Goal: Task Accomplishment & Management: Manage account settings

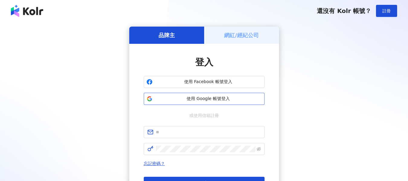
click at [225, 100] on span "使用 Google 帳號登入" at bounding box center [208, 99] width 107 height 6
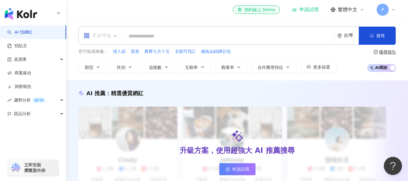
click at [102, 36] on div "不分平台" at bounding box center [98, 36] width 28 height 10
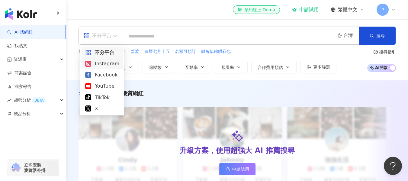
click at [102, 62] on div "Instagram" at bounding box center [102, 64] width 34 height 8
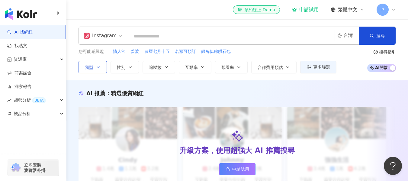
click at [96, 64] on button "類型" at bounding box center [93, 67] width 28 height 12
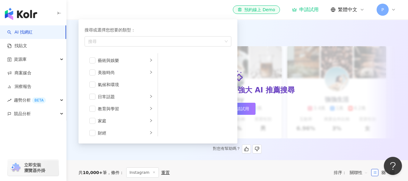
click at [298, 40] on div "AI 推薦 ： 精選優質網紅 升級方案，使用超強大 AI 推薦搜尋 申請試用 Cindy 1.4萬 1.1萬 3.2萬 互動率 5% 商業合作比例 10% 受…" at bounding box center [237, 91] width 342 height 125
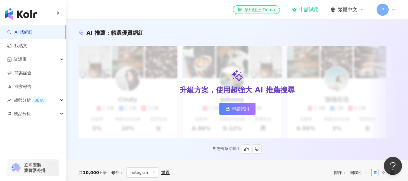
scroll to position [45, 0]
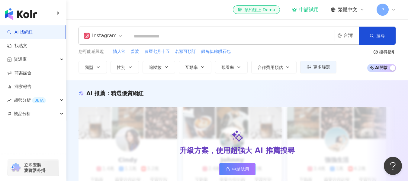
click at [221, 40] on input "search" at bounding box center [232, 36] width 202 height 11
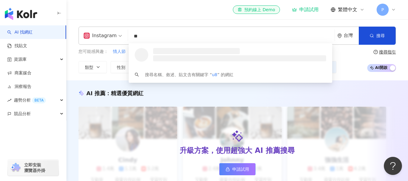
type input "*"
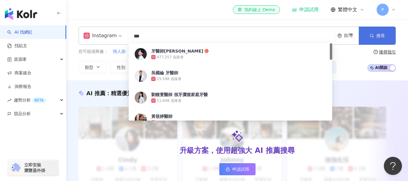
type input "***"
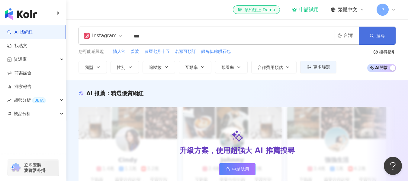
click at [366, 36] on button "搜尋" at bounding box center [377, 36] width 37 height 18
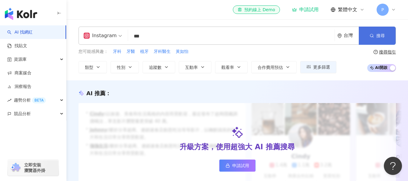
click at [383, 34] on span "搜尋" at bounding box center [381, 35] width 8 height 5
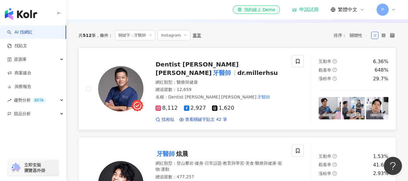
scroll to position [181, 0]
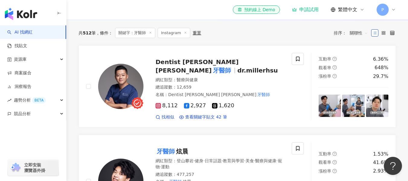
click at [392, 7] on icon at bounding box center [393, 9] width 5 height 5
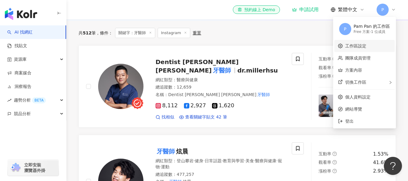
click at [367, 46] on link "工作區設定" at bounding box center [355, 46] width 21 height 5
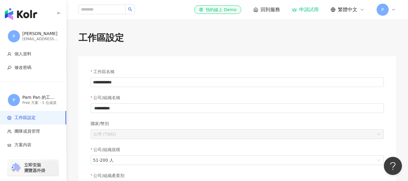
click at [383, 11] on span "P" at bounding box center [383, 9] width 2 height 7
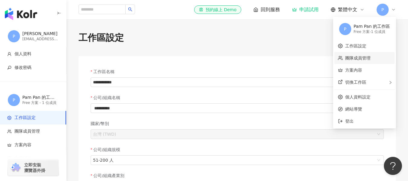
click at [353, 60] on link "團隊成員管理" at bounding box center [357, 58] width 25 height 5
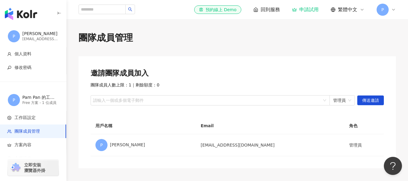
click at [385, 10] on span "P" at bounding box center [383, 10] width 12 height 12
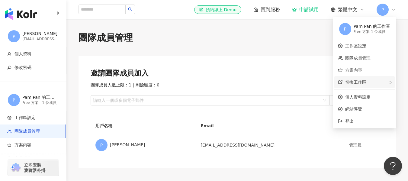
click at [371, 82] on div "切換工作區" at bounding box center [365, 82] width 60 height 12
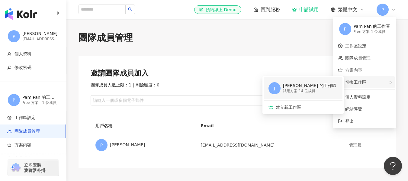
click at [298, 88] on div "[PERSON_NAME] 的工作區" at bounding box center [309, 86] width 53 height 6
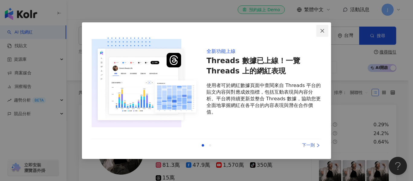
click at [322, 28] on button "Close" at bounding box center [322, 31] width 12 height 12
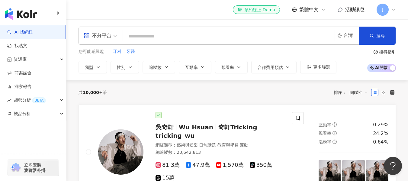
click at [169, 37] on input "search" at bounding box center [228, 36] width 207 height 11
click at [107, 38] on div "不分平台" at bounding box center [98, 36] width 28 height 10
click at [167, 49] on div "您可能感興趣： 牙科 牙醫" at bounding box center [208, 51] width 258 height 7
click at [117, 51] on span "牙科" at bounding box center [117, 52] width 8 height 6
click at [370, 38] on button "搜尋" at bounding box center [377, 36] width 37 height 18
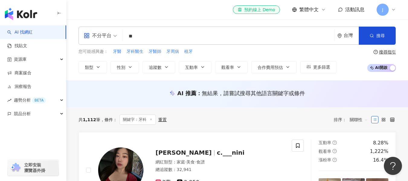
click at [287, 37] on input "**" at bounding box center [228, 36] width 207 height 11
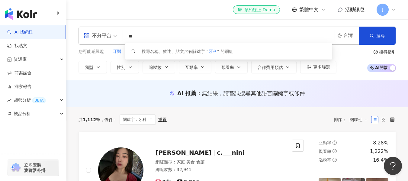
type input "*"
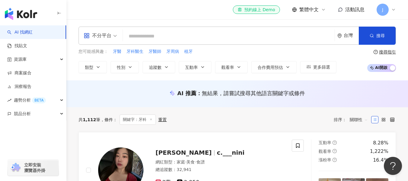
click at [322, 49] on div "您可能感興趣： 牙醫 牙科醫生 牙醫師 牙周病 植牙" at bounding box center [208, 51] width 258 height 7
click at [117, 51] on span "牙醫" at bounding box center [117, 52] width 8 height 6
type input "**"
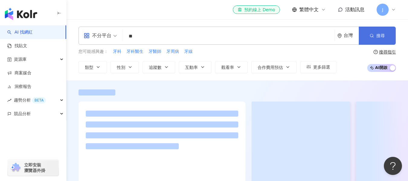
click at [375, 34] on button "搜尋" at bounding box center [377, 36] width 37 height 18
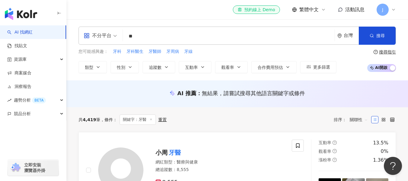
click at [365, 121] on span "關聯性" at bounding box center [359, 120] width 18 height 10
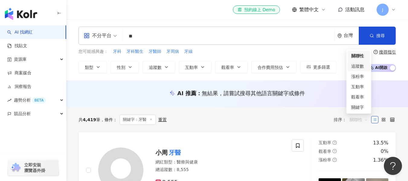
click at [362, 67] on div "追蹤數" at bounding box center [359, 66] width 15 height 7
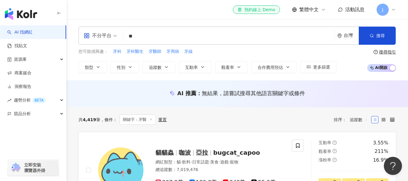
click at [163, 119] on div "重置" at bounding box center [162, 119] width 8 height 5
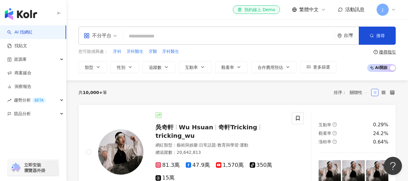
click at [361, 91] on span "關聯性" at bounding box center [359, 93] width 18 height 10
click at [360, 117] on div "追蹤數" at bounding box center [359, 115] width 15 height 7
click at [174, 36] on input "search" at bounding box center [228, 36] width 207 height 11
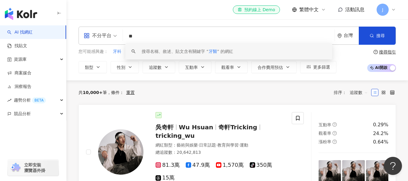
type input "**"
click at [360, 53] on div "您可能感興趣： 牙科 牙科醫生 牙醫 牙科醫生 類型 性別 追蹤數 互動率 觀看率 合作費用預估 更多篩選 搜尋指引 AI 開啟 AI 關閉" at bounding box center [238, 60] width 318 height 25
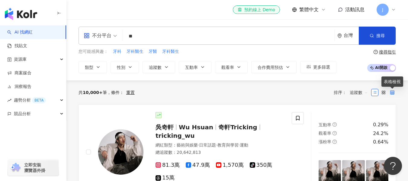
click at [393, 93] on icon at bounding box center [393, 92] width 4 height 4
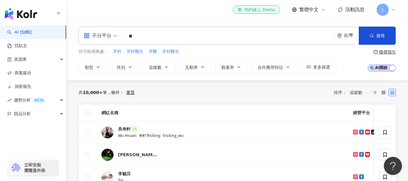
click at [154, 34] on input "**" at bounding box center [228, 36] width 207 height 11
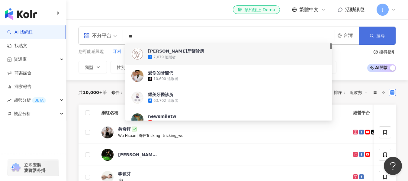
click at [386, 34] on button "搜尋" at bounding box center [377, 36] width 37 height 18
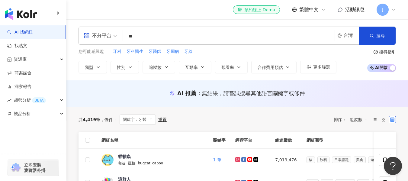
click at [391, 52] on div "搜尋指引" at bounding box center [387, 52] width 17 height 5
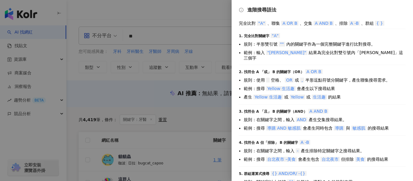
click at [216, 55] on div at bounding box center [206, 90] width 413 height 181
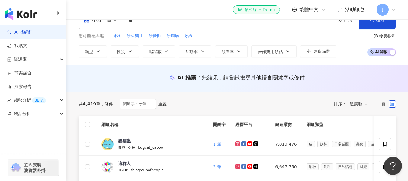
scroll to position [30, 0]
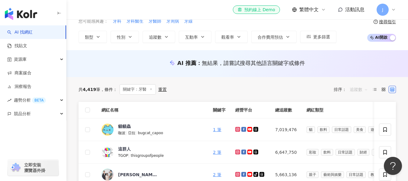
click at [358, 88] on span "追蹤數" at bounding box center [359, 90] width 18 height 10
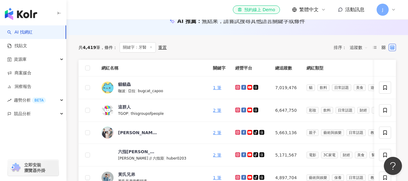
scroll to position [91, 0]
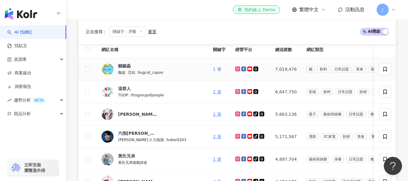
click at [214, 69] on link "1 筆" at bounding box center [217, 69] width 8 height 5
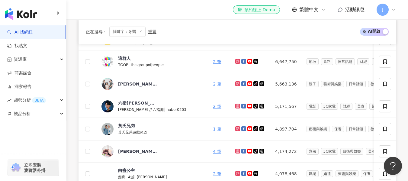
scroll to position [0, 0]
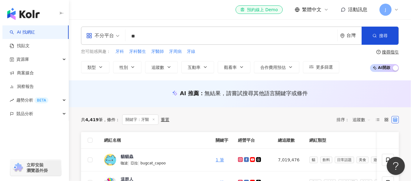
scroll to position [30, 0]
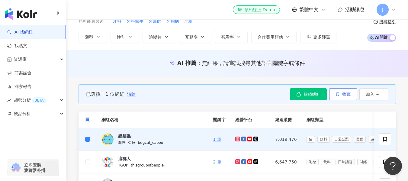
click at [352, 92] on button "收藏" at bounding box center [343, 94] width 28 height 12
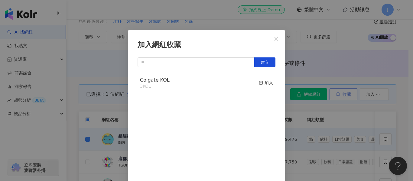
scroll to position [7, 0]
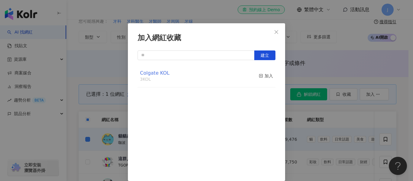
click at [158, 74] on span "Colgate KOL" at bounding box center [155, 73] width 30 height 6
click at [277, 31] on span "Close" at bounding box center [276, 32] width 12 height 5
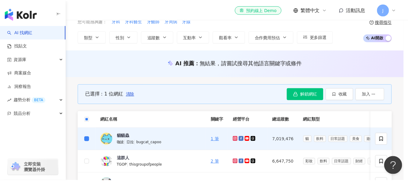
scroll to position [0, 0]
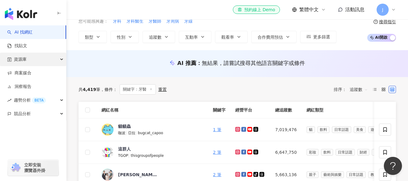
click at [55, 57] on div "資源庫" at bounding box center [33, 60] width 66 height 14
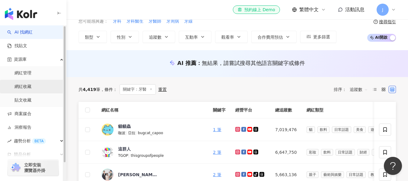
click at [29, 86] on link "網紅收藏" at bounding box center [23, 87] width 17 height 6
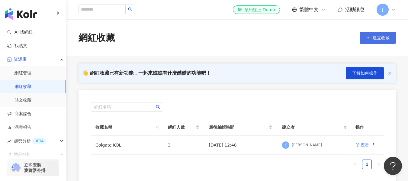
click at [386, 37] on span "建立收藏" at bounding box center [381, 37] width 17 height 5
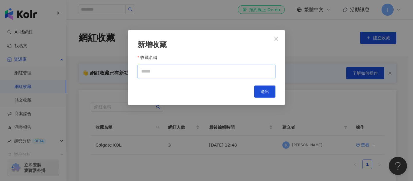
click at [182, 74] on input "收藏名稱" at bounding box center [207, 72] width 138 height 14
type input "**********"
click at [263, 92] on span "送出" at bounding box center [265, 91] width 8 height 5
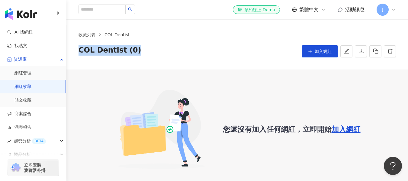
drag, startPoint x: 96, startPoint y: 50, endPoint x: 156, endPoint y: 51, distance: 59.5
click at [156, 51] on div "COL Dentist (0) 加入網紅" at bounding box center [238, 51] width 318 height 12
click at [179, 57] on div "COL Dentist (0) 加入網紅" at bounding box center [238, 51] width 318 height 12
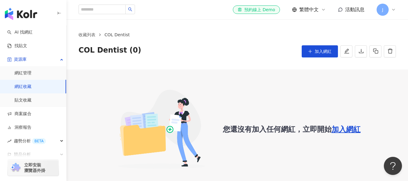
click at [30, 17] on img "button" at bounding box center [21, 14] width 32 height 12
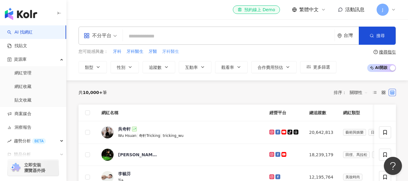
click at [170, 51] on span "牙科醫生" at bounding box center [170, 52] width 17 height 6
type input "****"
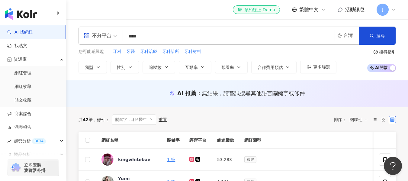
click at [151, 120] on icon at bounding box center [151, 119] width 3 height 3
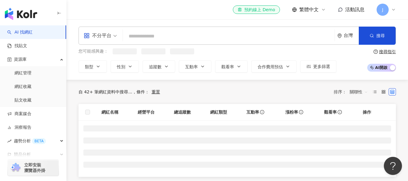
click at [157, 37] on input "search" at bounding box center [228, 36] width 207 height 11
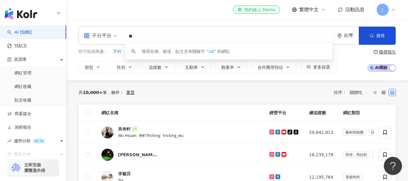
type input "*"
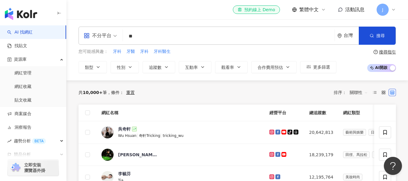
type input "**"
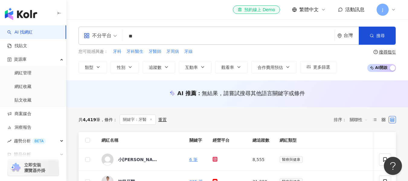
click at [266, 122] on div "共 4,419 筆 條件 ： 關鍵字：牙醫 重置 排序： 關聯性" at bounding box center [238, 120] width 318 height 10
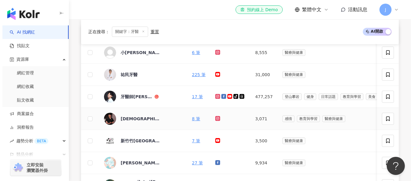
scroll to position [121, 0]
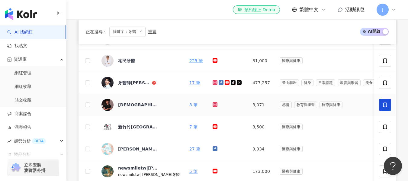
click at [387, 104] on icon at bounding box center [385, 104] width 5 height 5
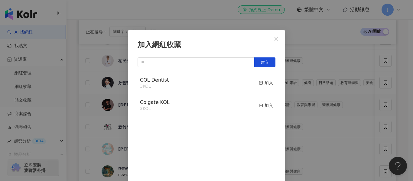
scroll to position [7, 0]
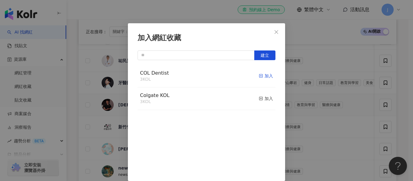
click at [259, 76] on rect "button" at bounding box center [260, 75] width 3 height 3
click at [274, 31] on icon "close" at bounding box center [276, 32] width 4 height 4
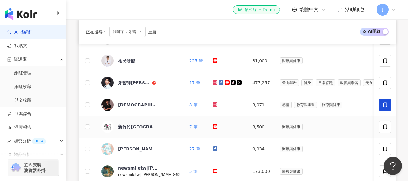
scroll to position [151, 0]
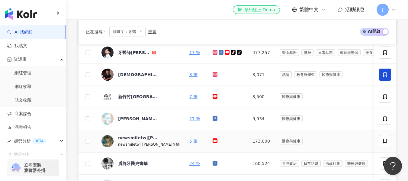
click at [213, 141] on icon at bounding box center [215, 140] width 5 height 5
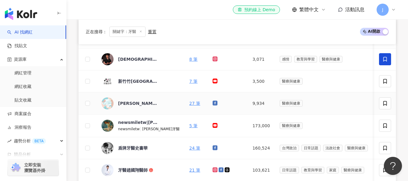
scroll to position [181, 0]
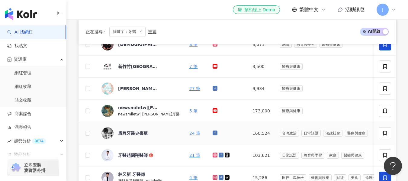
click at [214, 132] on icon at bounding box center [215, 132] width 3 height 3
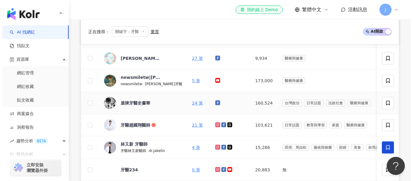
scroll to position [242, 0]
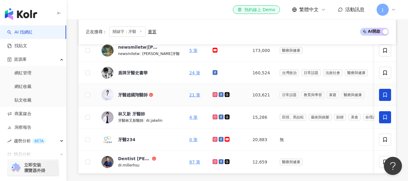
click at [388, 97] on span at bounding box center [385, 95] width 12 height 12
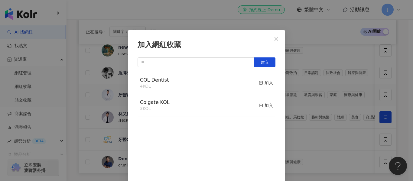
scroll to position [7, 0]
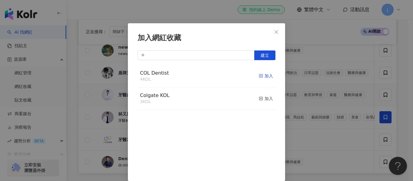
click at [259, 77] on div "加入" at bounding box center [266, 76] width 14 height 7
click at [274, 30] on icon "close" at bounding box center [276, 32] width 5 height 5
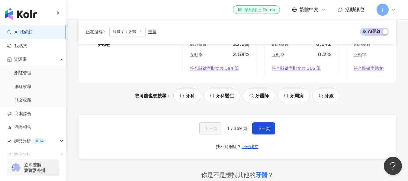
scroll to position [484, 0]
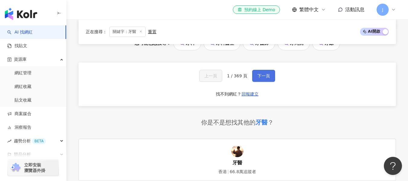
click at [267, 78] on span "下一頁" at bounding box center [264, 75] width 13 height 5
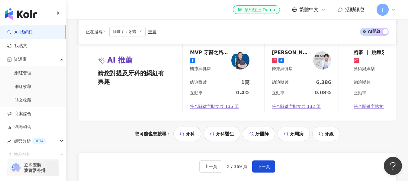
scroll to position [425, 0]
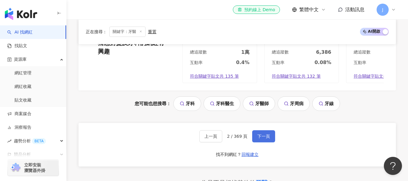
click at [267, 139] on span "下一頁" at bounding box center [264, 136] width 13 height 5
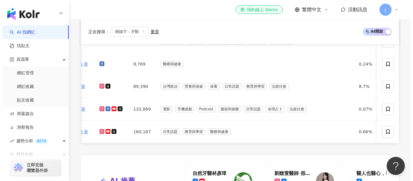
scroll to position [0, 182]
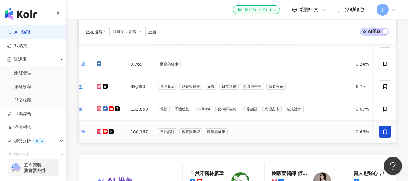
click at [384, 132] on icon at bounding box center [385, 131] width 5 height 5
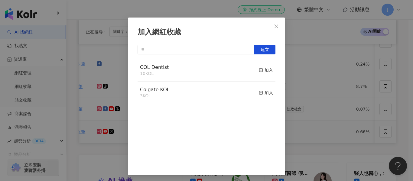
scroll to position [14, 0]
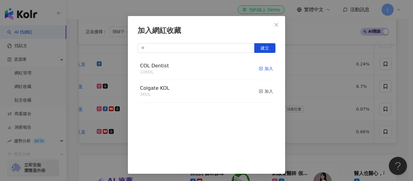
click at [261, 70] on line "button" at bounding box center [261, 69] width 0 height 2
click at [274, 24] on icon "close" at bounding box center [276, 25] width 4 height 4
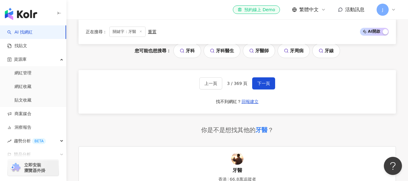
scroll to position [484, 0]
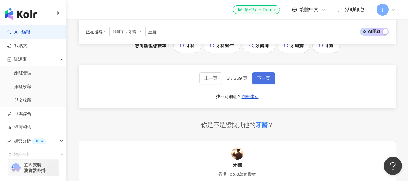
click at [265, 82] on button "下一頁" at bounding box center [263, 78] width 23 height 12
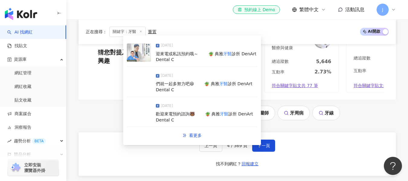
scroll to position [423, 0]
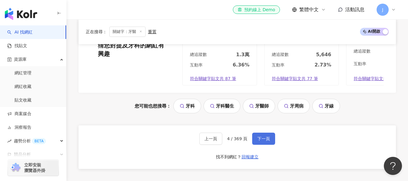
click at [262, 141] on span "下一頁" at bounding box center [264, 138] width 13 height 5
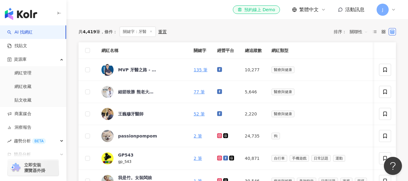
scroll to position [91, 0]
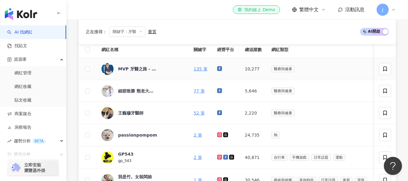
click at [218, 69] on icon at bounding box center [219, 68] width 3 height 3
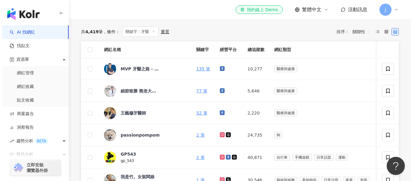
scroll to position [30, 0]
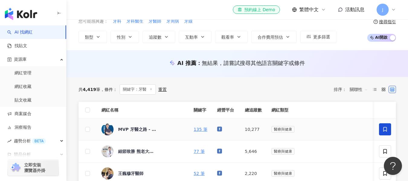
click at [385, 128] on icon at bounding box center [385, 129] width 5 height 5
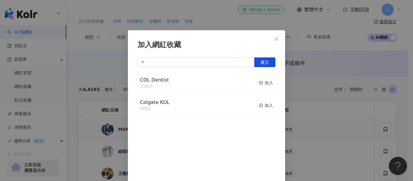
scroll to position [7, 0]
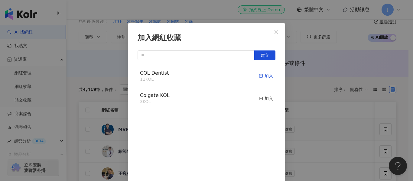
click at [259, 78] on span "button" at bounding box center [261, 75] width 4 height 5
click at [275, 32] on icon "close" at bounding box center [276, 32] width 5 height 5
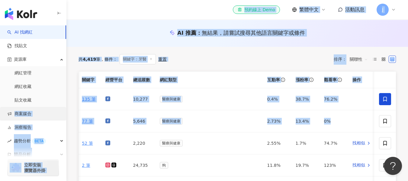
scroll to position [0, 0]
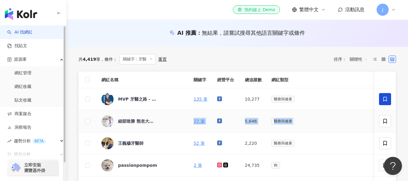
drag, startPoint x: 326, startPoint y: 121, endPoint x: 178, endPoint y: 118, distance: 148.1
click at [178, 118] on tr "細節致勝 熊老大的口內整理術 [PERSON_NAME]牙醫師 77 筆 5,646 醫療與健康 2.73% 13.4% 0%" at bounding box center [294, 121] width 431 height 22
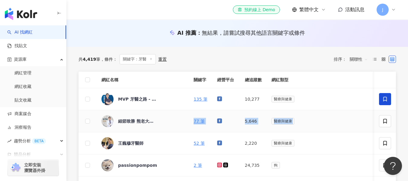
click at [218, 122] on icon at bounding box center [219, 120] width 3 height 3
click at [322, 122] on div "醫療與健康" at bounding box center [321, 121] width 98 height 7
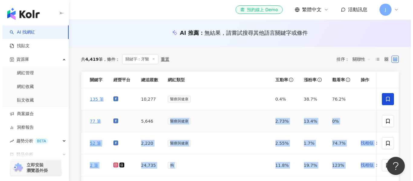
scroll to position [0, 112]
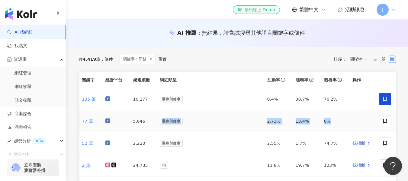
drag, startPoint x: 271, startPoint y: 122, endPoint x: 369, endPoint y: 120, distance: 98.5
click at [369, 120] on tr "細節致勝 熊老大的口內整理術 [PERSON_NAME]牙醫師 77 筆 5,646 醫療與健康 2.73% 13.4% 0%" at bounding box center [182, 121] width 431 height 22
click at [343, 120] on td "0%" at bounding box center [333, 121] width 28 height 22
click at [389, 121] on span at bounding box center [385, 121] width 12 height 12
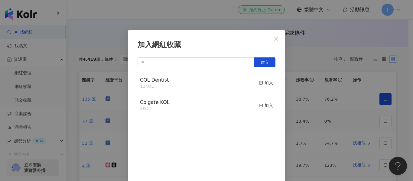
scroll to position [7, 0]
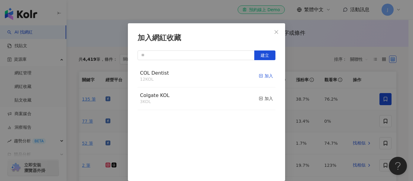
click at [259, 79] on div "加入" at bounding box center [266, 76] width 14 height 7
click at [274, 31] on icon "close" at bounding box center [276, 32] width 5 height 5
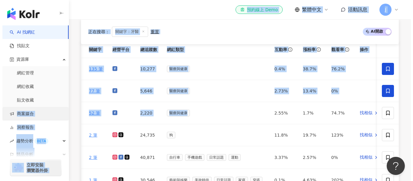
scroll to position [0, 0]
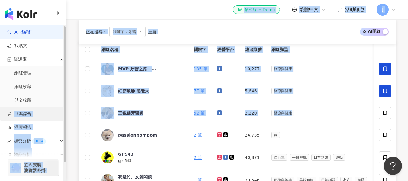
drag, startPoint x: 250, startPoint y: 117, endPoint x: 32, endPoint y: 117, distance: 218.2
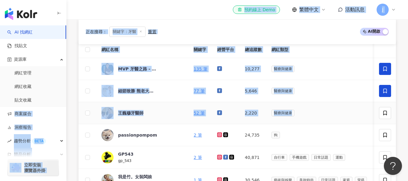
click at [167, 115] on div "王巍穆牙醫師" at bounding box center [143, 113] width 83 height 12
click at [314, 111] on div "醫療與健康" at bounding box center [321, 113] width 98 height 7
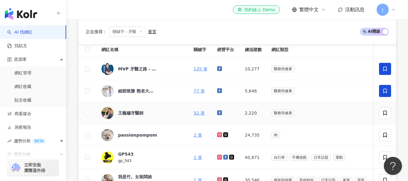
click at [218, 113] on icon at bounding box center [219, 112] width 5 height 5
click at [386, 113] on icon at bounding box center [385, 112] width 5 height 5
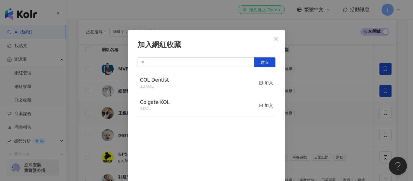
scroll to position [7, 0]
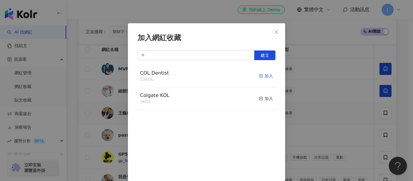
click at [259, 76] on div "加入" at bounding box center [266, 76] width 14 height 7
click at [274, 37] on button "Close" at bounding box center [276, 32] width 12 height 12
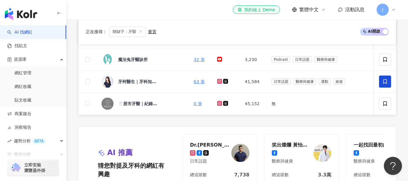
scroll to position [272, 0]
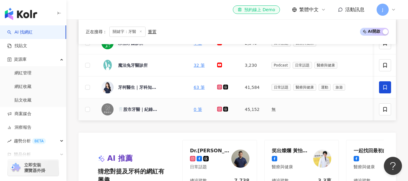
click at [219, 110] on icon at bounding box center [220, 109] width 4 height 4
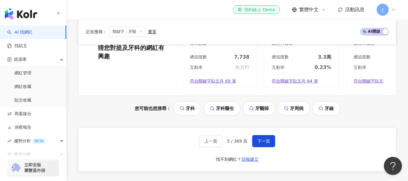
scroll to position [423, 0]
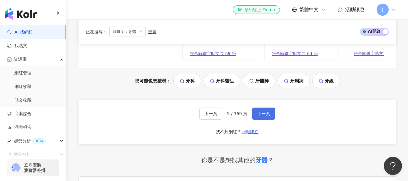
click at [264, 116] on span "下一頁" at bounding box center [264, 113] width 13 height 5
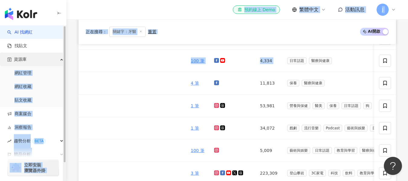
scroll to position [0, 0]
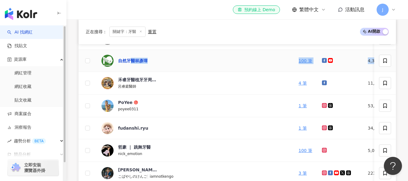
drag, startPoint x: 330, startPoint y: 63, endPoint x: 129, endPoint y: 63, distance: 200.7
click at [129, 63] on tr "自然牙醫[PERSON_NAME] 100 筆 4,334 日常話題 醫療與健康 0.27% 4.18% 33.6% 找相似" at bounding box center [411, 61] width 665 height 22
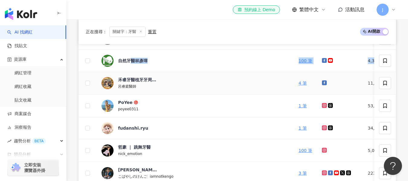
click at [165, 80] on div "禾睿牙醫植牙牙周美學中心 呂睿庭醫師" at bounding box center [196, 83] width 188 height 13
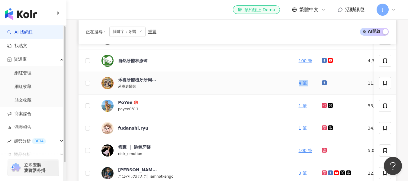
drag, startPoint x: 305, startPoint y: 83, endPoint x: 180, endPoint y: 84, distance: 124.5
click at [180, 84] on tr "禾睿牙醫植牙牙周美學中心 呂睿庭醫師 4 筆 11,813 保養 醫療與健康 0% -0.36% 0% 找相似" at bounding box center [411, 83] width 665 height 23
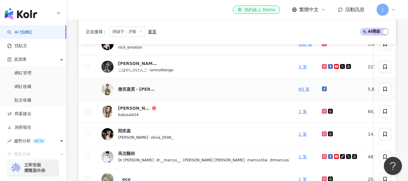
scroll to position [242, 0]
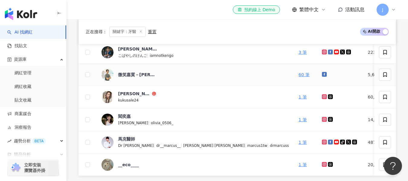
click at [322, 73] on icon at bounding box center [324, 74] width 5 height 5
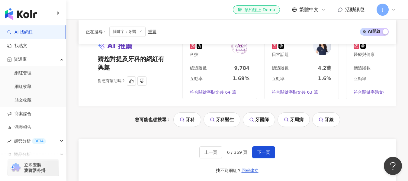
scroll to position [423, 0]
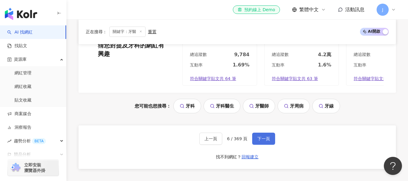
click at [265, 141] on span "下一頁" at bounding box center [264, 138] width 13 height 5
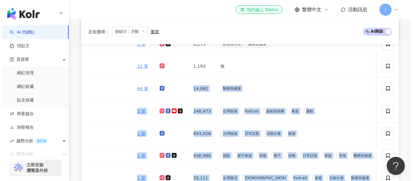
scroll to position [0, 177]
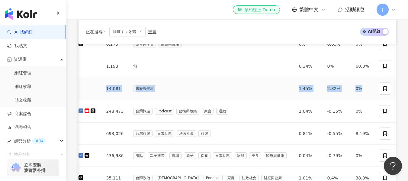
drag, startPoint x: 235, startPoint y: 86, endPoint x: 350, endPoint y: 87, distance: 114.6
click at [350, 87] on tr "盧冠廷醫師 找回初衷-熱血到宅牙醫 44 筆 14,081 醫療與健康 1.45% 2.82% 0%" at bounding box center [165, 88] width 528 height 23
click at [385, 87] on icon at bounding box center [385, 88] width 5 height 5
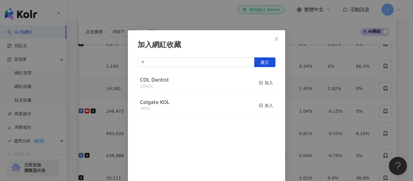
scroll to position [7, 0]
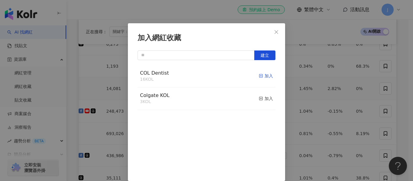
click at [259, 74] on icon "button" at bounding box center [261, 76] width 4 height 4
drag, startPoint x: 274, startPoint y: 34, endPoint x: 280, endPoint y: 35, distance: 6.8
click at [280, 35] on div "加入網紅收藏 建立 COL Dentist 17 KOL 已加入 Colgate KOL 3 KOL 加入" at bounding box center [206, 102] width 157 height 158
click at [274, 32] on icon "close" at bounding box center [276, 32] width 5 height 5
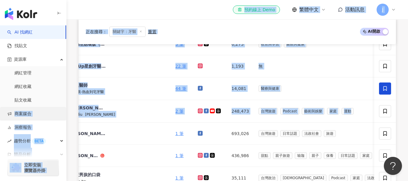
scroll to position [0, 0]
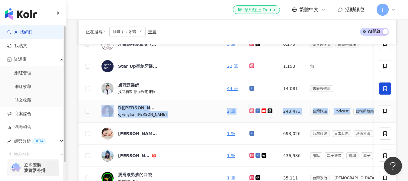
drag, startPoint x: 258, startPoint y: 117, endPoint x: 112, endPoint y: 113, distance: 146.0
click at [112, 113] on tr "DJ[PERSON_NAME] | [PERSON_NAME] 2 筆 248,473 台灣旅遊 Podcast 藝術與娛樂 家庭 運動 1.04% -0.1…" at bounding box center [343, 111] width 528 height 23
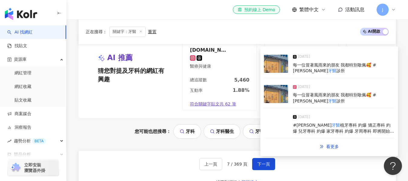
scroll to position [418, 0]
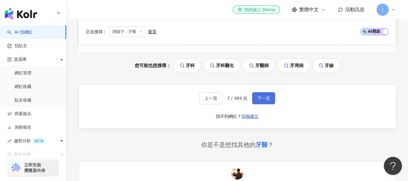
click at [266, 101] on span "下一頁" at bounding box center [264, 98] width 13 height 5
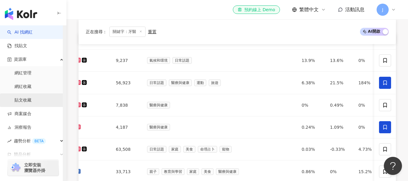
scroll to position [0, 0]
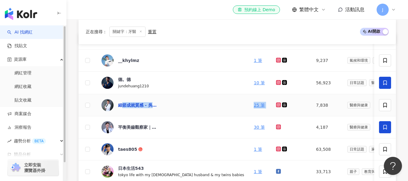
drag, startPoint x: 283, startPoint y: 105, endPoint x: 121, endPoint y: 106, distance: 161.7
click at [121, 106] on tr "細節成就質感 - 吳萬威牙醫 微笑美學專家 25 筆 7,838 醫療與健康 0% 0.49% 0% 找相似" at bounding box center [356, 105] width 554 height 22
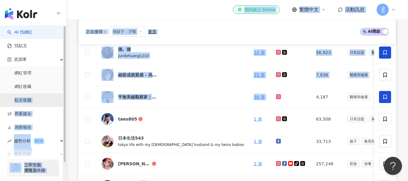
drag, startPoint x: 280, startPoint y: 97, endPoint x: 48, endPoint y: 97, distance: 231.2
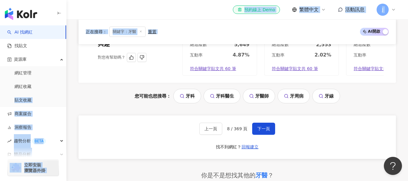
scroll to position [432, 0]
click at [268, 131] on span "下一頁" at bounding box center [264, 128] width 13 height 5
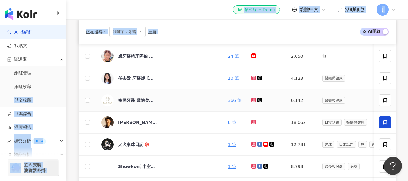
scroll to position [216, 0]
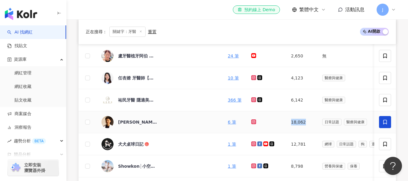
drag, startPoint x: 262, startPoint y: 121, endPoint x: 288, endPoint y: 122, distance: 26.3
click at [288, 122] on td "18,062" at bounding box center [302, 122] width 31 height 22
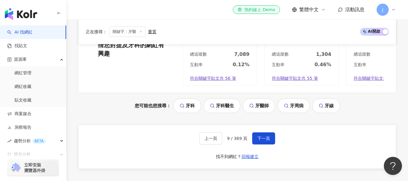
scroll to position [428, 0]
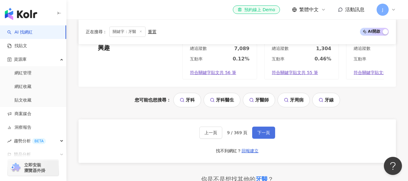
click at [266, 135] on span "下一頁" at bounding box center [264, 132] width 13 height 5
click at [269, 135] on span "下一頁" at bounding box center [265, 132] width 13 height 5
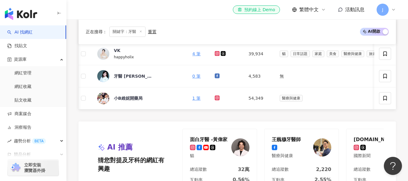
scroll to position [0, 0]
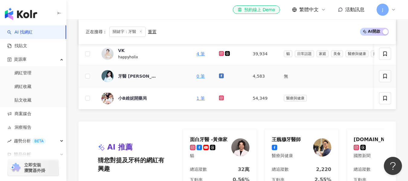
click at [222, 75] on icon at bounding box center [221, 75] width 5 height 5
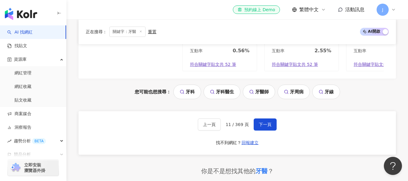
scroll to position [458, 0]
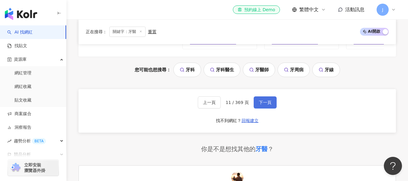
click at [266, 105] on span "下一頁" at bounding box center [265, 102] width 13 height 5
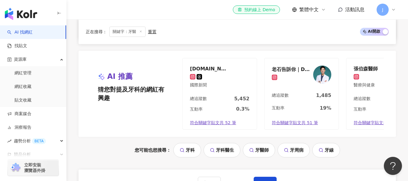
scroll to position [398, 0]
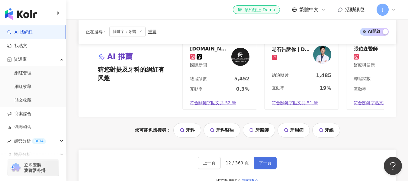
click at [273, 169] on button "下一頁" at bounding box center [265, 163] width 23 height 12
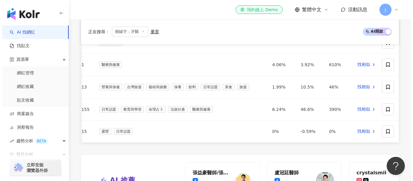
scroll to position [0, 192]
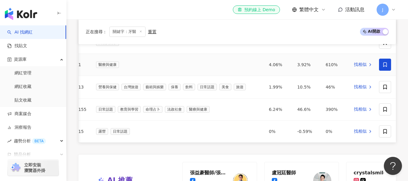
click at [387, 63] on icon at bounding box center [386, 64] width 4 height 5
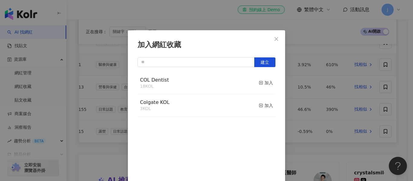
scroll to position [7, 0]
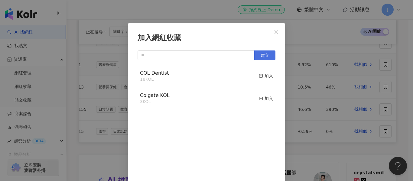
click at [267, 55] on button "建立" at bounding box center [264, 55] width 21 height 10
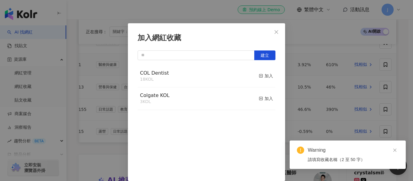
click at [251, 76] on div "COL Dentist 18 KOL 加入" at bounding box center [207, 76] width 138 height 23
click at [259, 76] on icon "button" at bounding box center [261, 76] width 4 height 4
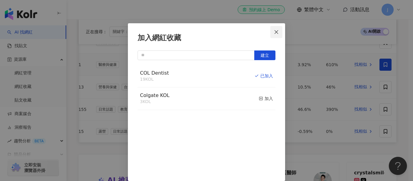
click at [276, 32] on icon "close" at bounding box center [276, 32] width 5 height 5
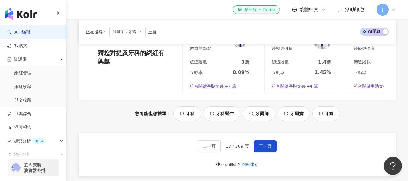
scroll to position [423, 0]
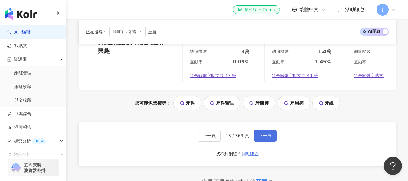
click at [265, 138] on span "下一頁" at bounding box center [265, 135] width 13 height 5
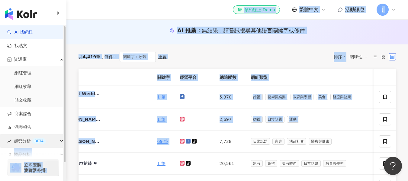
scroll to position [0, 0]
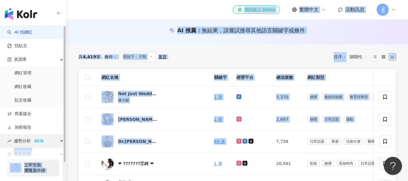
drag, startPoint x: 266, startPoint y: 141, endPoint x: 54, endPoint y: 140, distance: 212.2
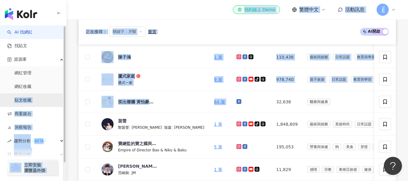
drag, startPoint x: 250, startPoint y: 101, endPoint x: 48, endPoint y: 106, distance: 202.0
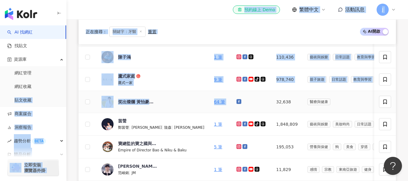
click at [237, 102] on icon at bounding box center [239, 101] width 5 height 5
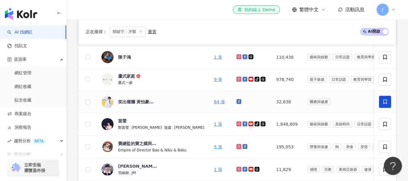
click at [384, 102] on icon at bounding box center [385, 101] width 5 height 5
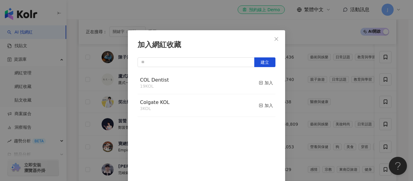
scroll to position [7, 0]
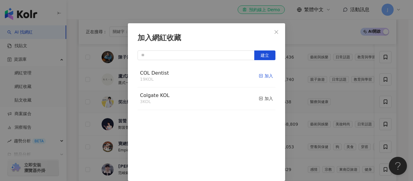
click at [259, 74] on icon "button" at bounding box center [261, 76] width 4 height 4
click at [274, 31] on icon "close" at bounding box center [276, 32] width 5 height 5
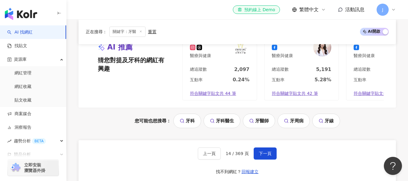
scroll to position [426, 0]
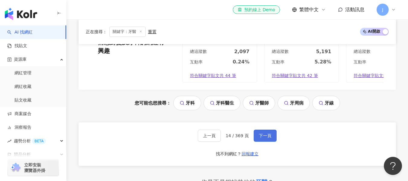
click at [265, 141] on button "下一頁" at bounding box center [265, 136] width 23 height 12
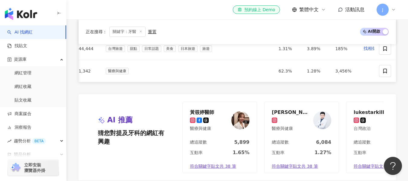
scroll to position [0, 0]
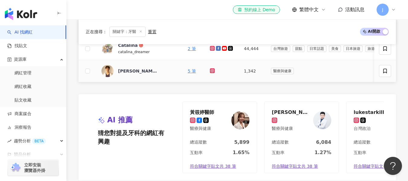
click at [211, 72] on icon at bounding box center [212, 71] width 2 height 2
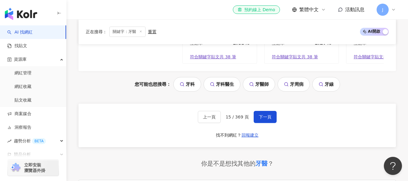
scroll to position [485, 0]
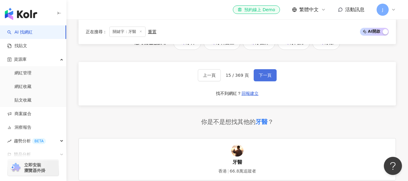
click at [265, 78] on span "下一頁" at bounding box center [265, 75] width 13 height 5
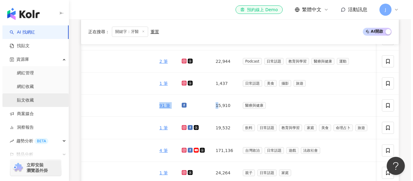
scroll to position [0, 0]
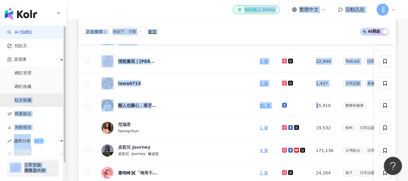
drag, startPoint x: 274, startPoint y: 105, endPoint x: 61, endPoint y: 103, distance: 213.4
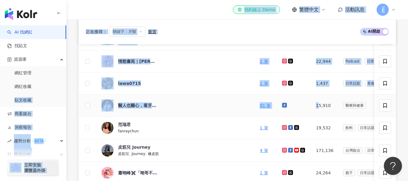
click at [282, 105] on g at bounding box center [284, 105] width 5 height 5
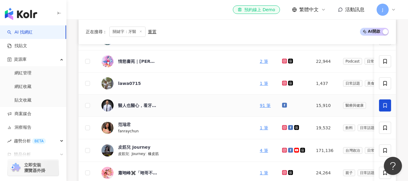
click at [383, 105] on icon at bounding box center [385, 105] width 5 height 5
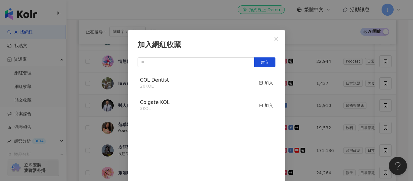
scroll to position [7, 0]
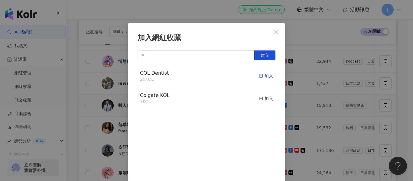
click at [259, 78] on span "button" at bounding box center [261, 75] width 4 height 5
click at [274, 31] on icon "close" at bounding box center [276, 32] width 5 height 5
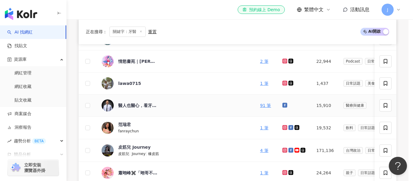
scroll to position [0, 0]
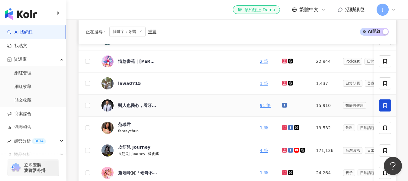
click at [387, 103] on icon at bounding box center [385, 105] width 5 height 5
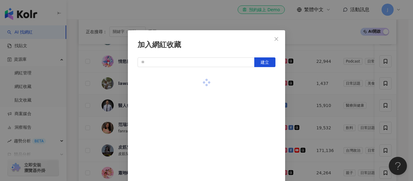
scroll to position [7, 0]
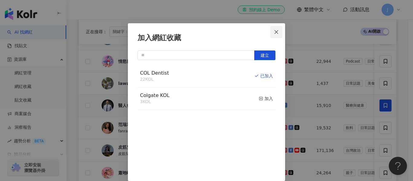
click at [276, 32] on icon "close" at bounding box center [276, 32] width 5 height 5
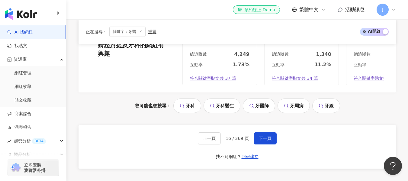
scroll to position [423, 0]
click at [269, 141] on span "下一頁" at bounding box center [265, 138] width 13 height 5
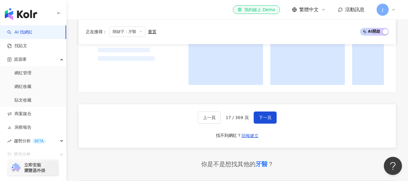
scroll to position [461, 0]
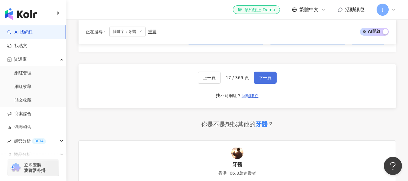
click at [261, 80] on span "下一頁" at bounding box center [265, 77] width 13 height 5
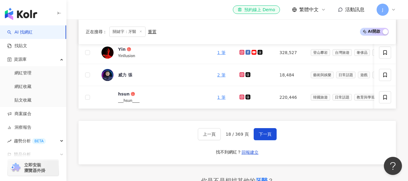
scroll to position [312, 0]
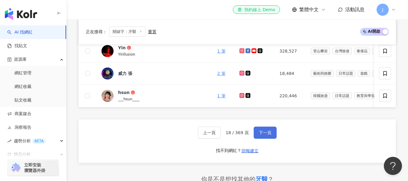
click at [269, 135] on span "下一頁" at bounding box center [265, 132] width 13 height 5
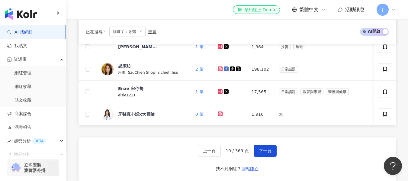
scroll to position [302, 0]
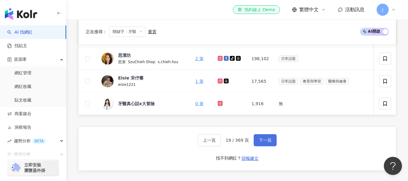
click at [270, 143] on span "下一頁" at bounding box center [265, 140] width 13 height 5
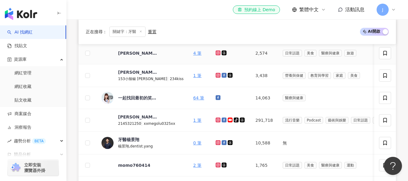
scroll to position [151, 0]
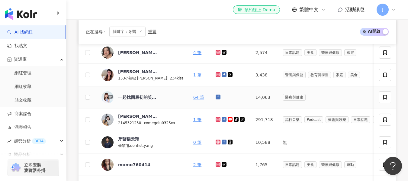
click at [216, 97] on icon at bounding box center [217, 96] width 3 height 3
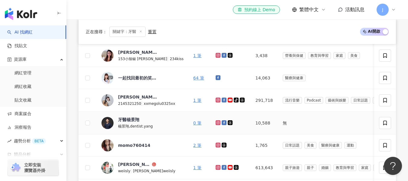
scroll to position [181, 0]
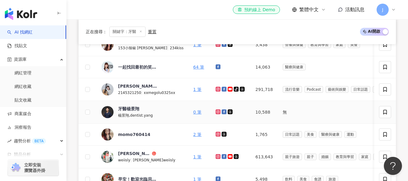
click at [216, 111] on icon at bounding box center [218, 112] width 4 height 4
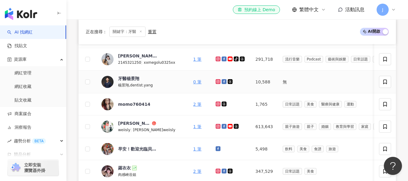
click at [222, 82] on icon at bounding box center [223, 81] width 3 height 3
click at [386, 81] on icon at bounding box center [385, 81] width 5 height 5
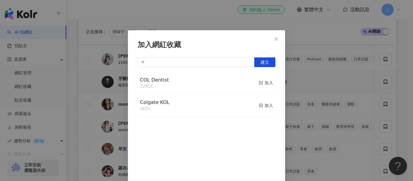
scroll to position [7, 0]
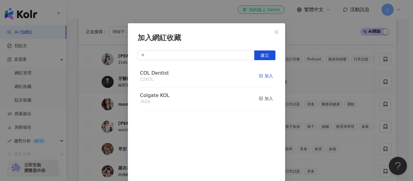
click at [259, 76] on icon "button" at bounding box center [261, 76] width 4 height 4
click at [276, 33] on icon "close" at bounding box center [276, 32] width 5 height 5
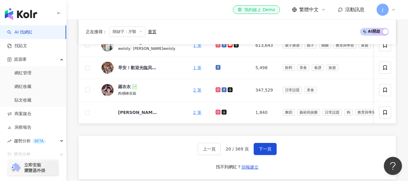
scroll to position [302, 0]
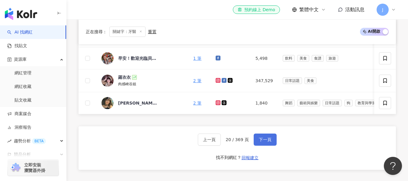
click at [265, 142] on span "下一頁" at bounding box center [265, 139] width 13 height 5
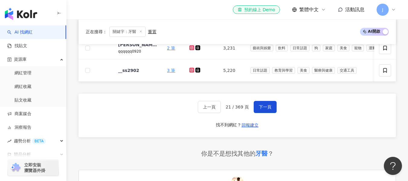
scroll to position [335, 0]
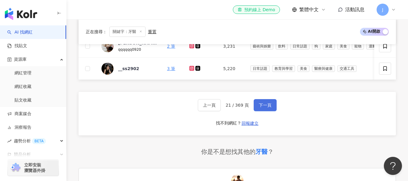
click at [269, 108] on span "下一頁" at bounding box center [265, 105] width 13 height 5
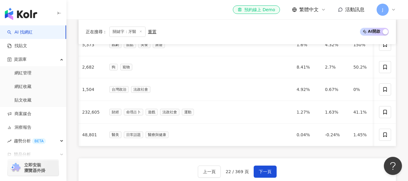
scroll to position [0, 0]
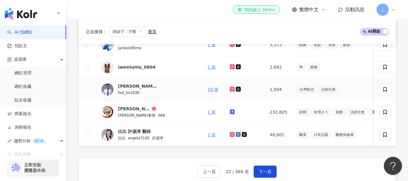
click at [232, 89] on icon at bounding box center [232, 89] width 1 height 1
click at [236, 90] on icon at bounding box center [238, 89] width 5 height 5
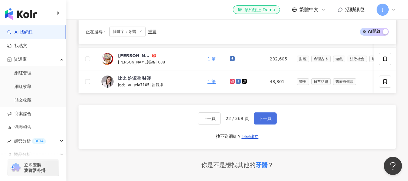
scroll to position [332, 0]
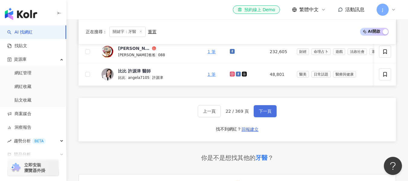
click at [265, 113] on span "下一頁" at bounding box center [265, 111] width 13 height 5
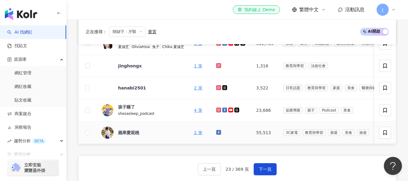
scroll to position [302, 0]
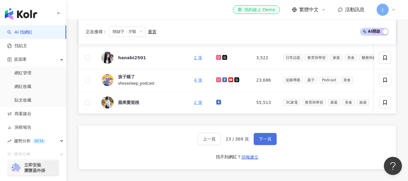
click at [266, 141] on span "下一頁" at bounding box center [265, 139] width 13 height 5
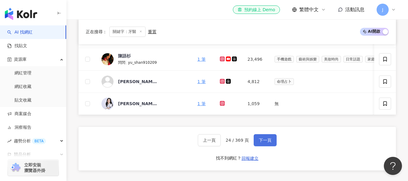
click at [267, 141] on button "下一頁" at bounding box center [265, 140] width 23 height 12
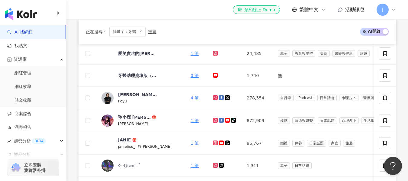
scroll to position [151, 0]
click at [213, 74] on icon at bounding box center [215, 74] width 4 height 3
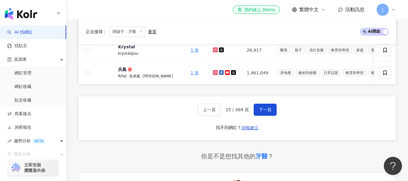
scroll to position [332, 0]
click at [271, 112] on button "下一頁" at bounding box center [265, 110] width 23 height 12
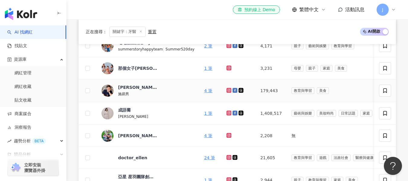
scroll to position [151, 0]
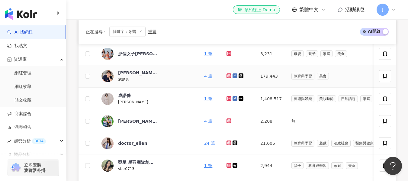
click at [228, 76] on icon at bounding box center [229, 76] width 2 height 2
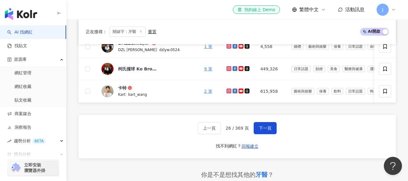
scroll to position [332, 0]
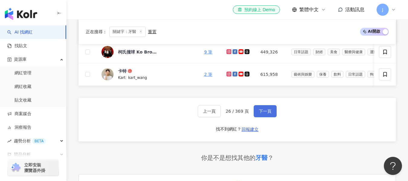
click at [265, 114] on span "下一頁" at bounding box center [265, 111] width 13 height 5
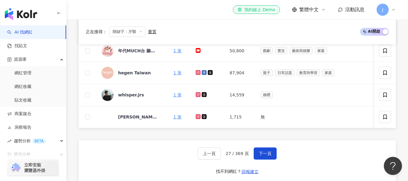
scroll to position [302, 0]
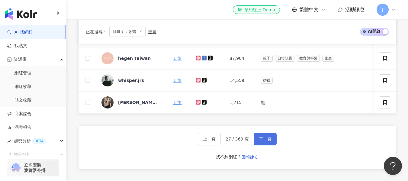
click at [261, 141] on span "下一頁" at bounding box center [265, 139] width 13 height 5
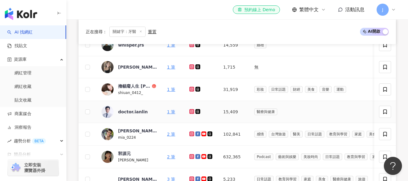
scroll to position [151, 0]
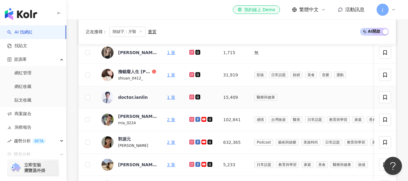
click at [193, 97] on icon at bounding box center [192, 97] width 4 height 4
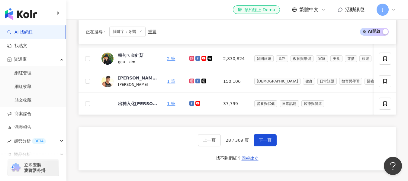
scroll to position [302, 0]
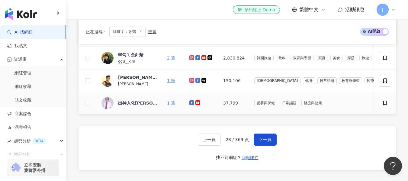
click at [191, 103] on icon at bounding box center [192, 102] width 5 height 5
click at [268, 142] on span "下一頁" at bounding box center [265, 139] width 13 height 5
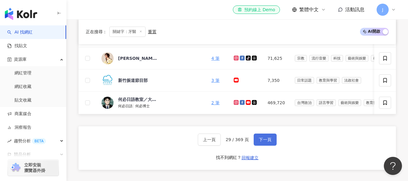
click at [261, 142] on span "下一頁" at bounding box center [265, 139] width 13 height 5
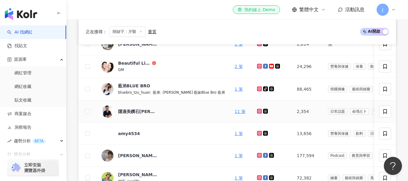
scroll to position [151, 0]
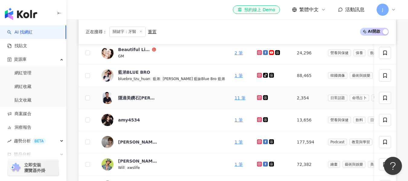
click at [258, 99] on icon at bounding box center [259, 97] width 2 height 2
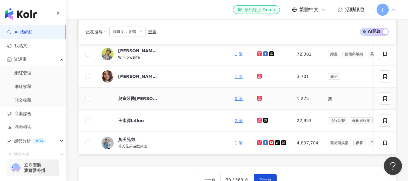
scroll to position [272, 0]
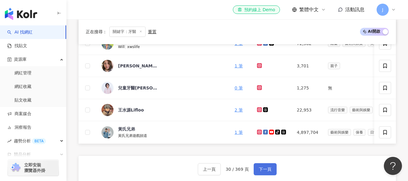
click at [271, 173] on button "下一頁" at bounding box center [265, 169] width 23 height 12
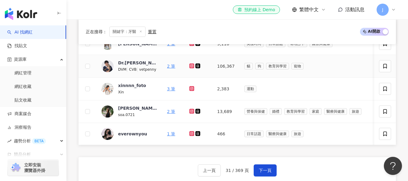
click at [190, 66] on icon at bounding box center [192, 66] width 4 height 4
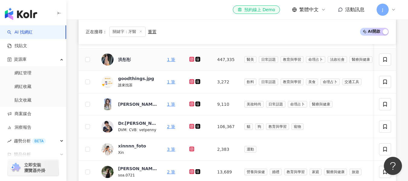
scroll to position [363, 0]
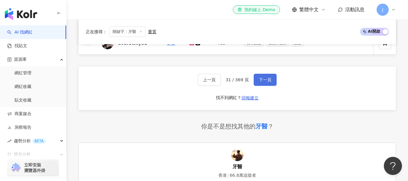
click at [271, 85] on button "下一頁" at bounding box center [265, 80] width 23 height 12
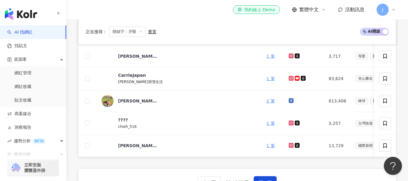
scroll to position [283, 0]
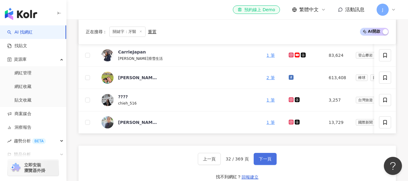
click at [273, 165] on button "下一頁" at bounding box center [265, 159] width 23 height 12
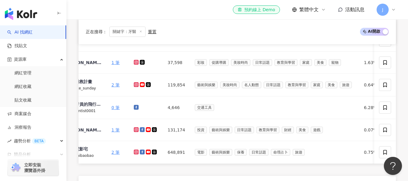
scroll to position [0, 0]
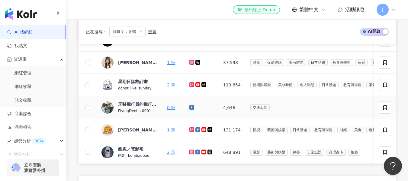
click at [191, 107] on icon at bounding box center [191, 106] width 3 height 3
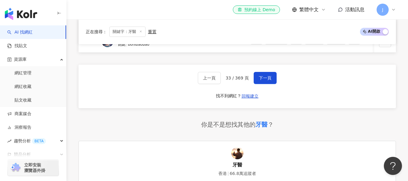
scroll to position [374, 0]
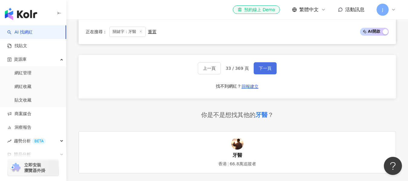
click at [267, 71] on span "下一頁" at bounding box center [265, 68] width 13 height 5
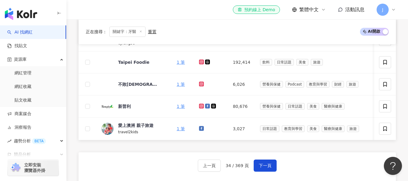
scroll to position [306, 0]
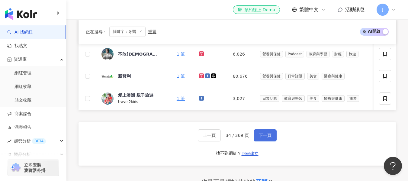
click at [266, 138] on span "下一頁" at bounding box center [265, 135] width 13 height 5
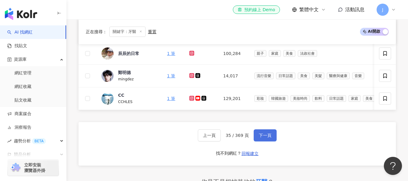
click at [262, 137] on span "下一頁" at bounding box center [265, 135] width 13 height 5
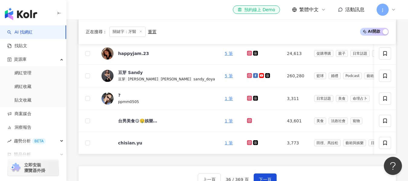
scroll to position [276, 0]
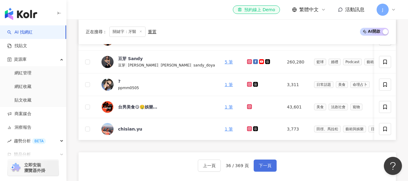
click at [266, 168] on span "下一頁" at bounding box center [265, 165] width 13 height 5
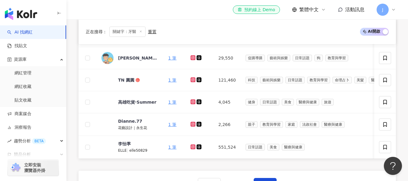
scroll to position [272, 0]
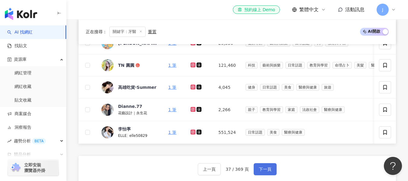
click at [267, 172] on span "下一頁" at bounding box center [265, 169] width 13 height 5
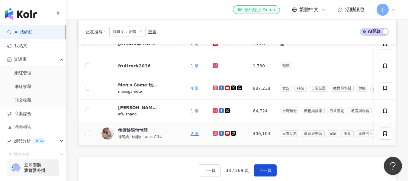
scroll to position [302, 0]
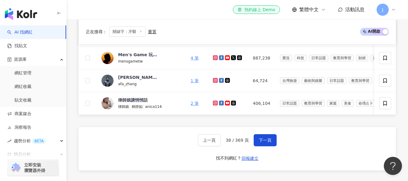
click at [277, 142] on div "上一頁 38 / 369 頁 下一頁 找不到網紅？ 回報建立" at bounding box center [238, 149] width 318 height 44
click at [272, 145] on button "下一頁" at bounding box center [265, 140] width 23 height 12
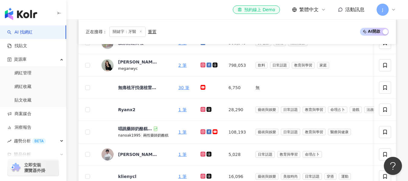
scroll to position [212, 0]
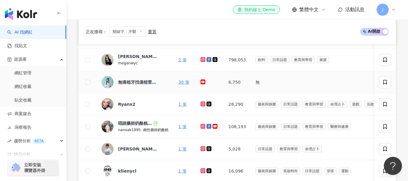
click at [201, 82] on icon at bounding box center [203, 81] width 4 height 3
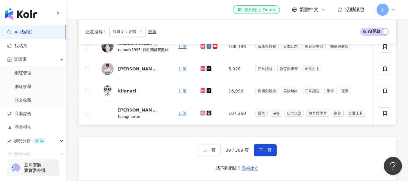
scroll to position [302, 0]
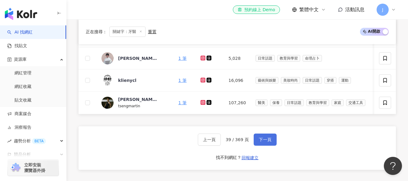
click at [268, 146] on button "下一頁" at bounding box center [265, 140] width 23 height 12
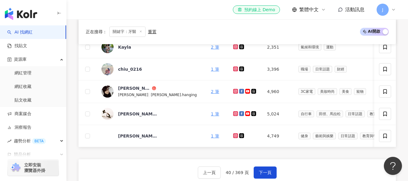
scroll to position [272, 0]
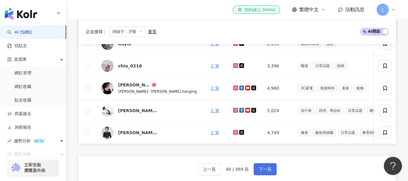
click at [268, 171] on span "下一頁" at bounding box center [265, 169] width 13 height 5
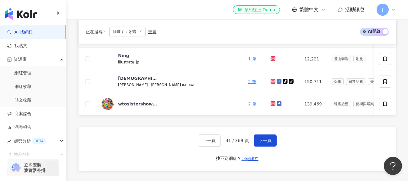
scroll to position [302, 0]
click at [260, 142] on span "下一頁" at bounding box center [265, 140] width 13 height 5
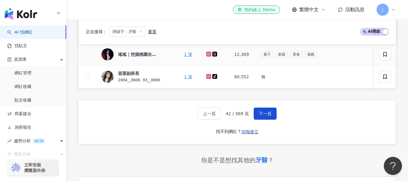
scroll to position [332, 0]
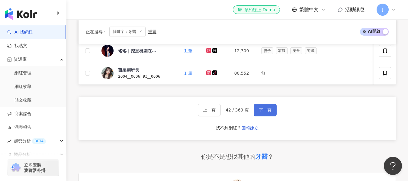
click at [270, 112] on span "下一頁" at bounding box center [265, 110] width 13 height 5
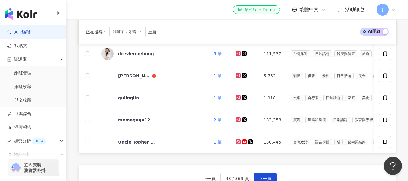
scroll to position [272, 0]
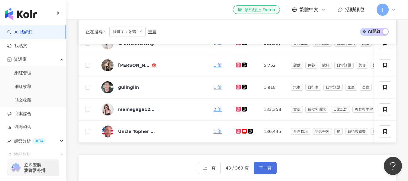
click at [261, 170] on span "下一頁" at bounding box center [265, 168] width 13 height 5
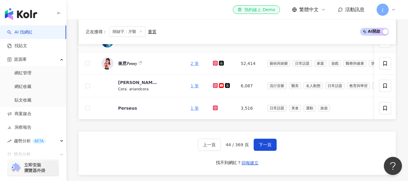
scroll to position [302, 0]
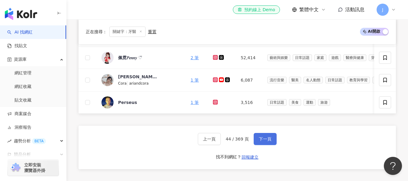
click at [261, 140] on button "下一頁" at bounding box center [265, 139] width 23 height 12
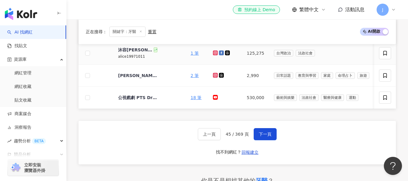
scroll to position [332, 0]
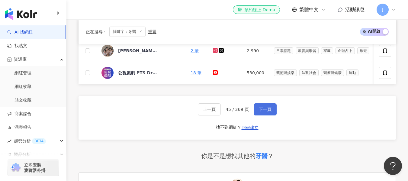
click at [273, 111] on button "下一頁" at bounding box center [265, 109] width 23 height 12
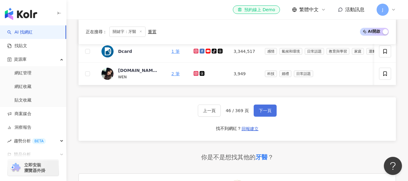
click at [259, 117] on button "下一頁" at bounding box center [265, 111] width 23 height 12
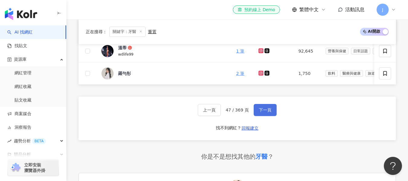
click at [264, 112] on span "下一頁" at bounding box center [265, 110] width 13 height 5
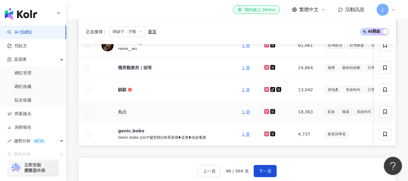
scroll to position [302, 0]
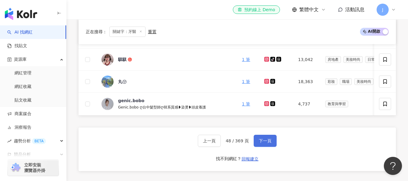
click at [266, 143] on span "下一頁" at bounding box center [265, 140] width 13 height 5
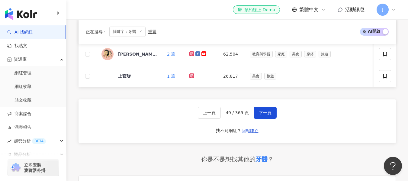
scroll to position [332, 0]
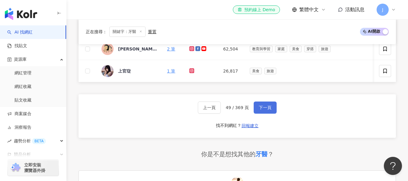
click at [269, 110] on span "下一頁" at bounding box center [265, 107] width 13 height 5
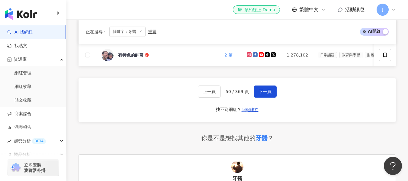
scroll to position [363, 0]
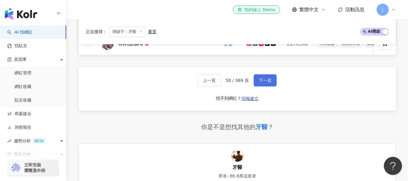
click at [262, 83] on span "下一頁" at bounding box center [265, 80] width 13 height 5
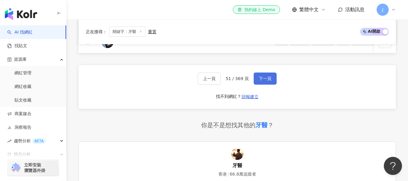
click at [270, 81] on span "下一頁" at bounding box center [265, 78] width 13 height 5
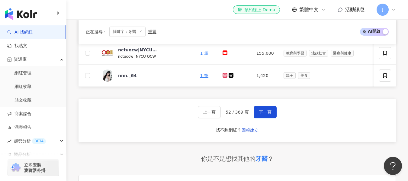
scroll to position [332, 0]
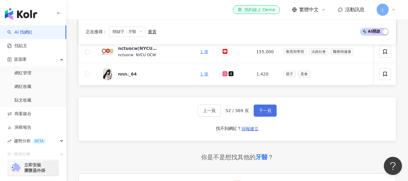
click at [265, 113] on span "下一頁" at bounding box center [265, 110] width 13 height 5
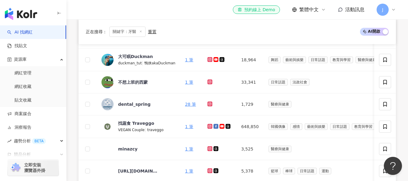
scroll to position [0, 0]
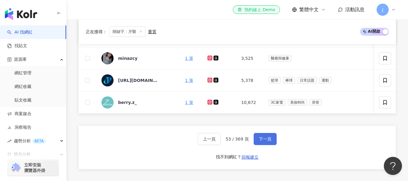
click at [261, 141] on span "下一頁" at bounding box center [265, 139] width 13 height 5
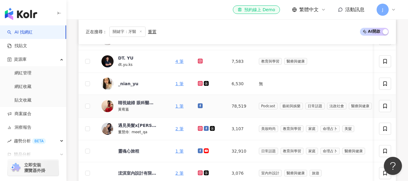
scroll to position [91, 0]
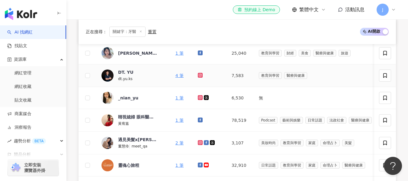
click at [199, 75] on icon at bounding box center [200, 75] width 2 height 2
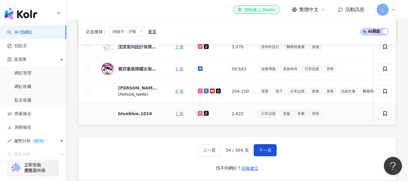
scroll to position [302, 0]
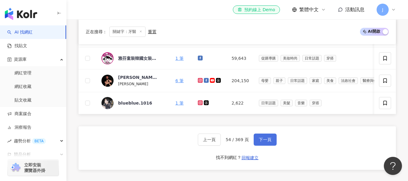
click at [262, 142] on span "下一頁" at bounding box center [265, 139] width 13 height 5
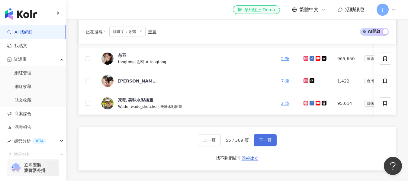
click at [264, 143] on span "下一頁" at bounding box center [265, 140] width 13 height 5
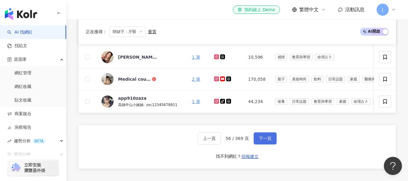
click at [264, 141] on span "下一頁" at bounding box center [265, 138] width 13 height 5
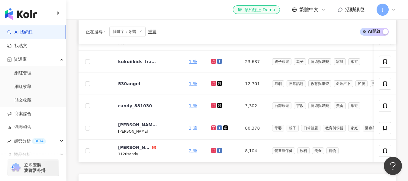
scroll to position [272, 0]
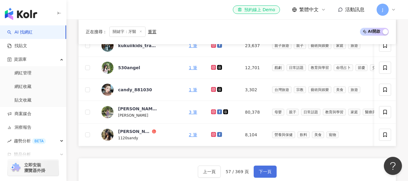
click at [262, 174] on span "下一頁" at bounding box center [265, 171] width 13 height 5
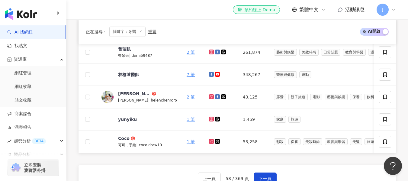
scroll to position [302, 0]
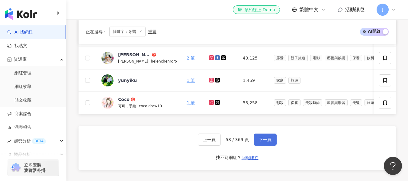
click at [263, 142] on span "下一頁" at bounding box center [265, 139] width 13 height 5
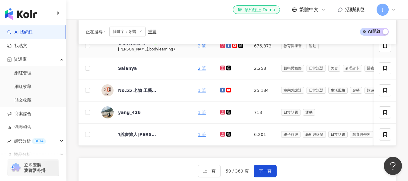
scroll to position [272, 0]
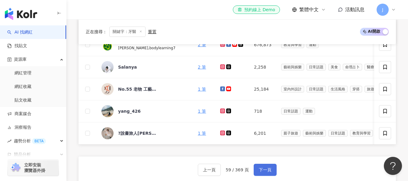
click at [267, 171] on button "下一頁" at bounding box center [265, 170] width 23 height 12
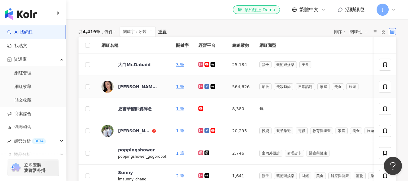
scroll to position [0, 0]
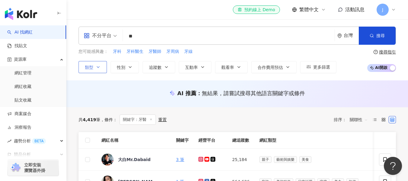
click at [95, 67] on button "類型" at bounding box center [93, 67] width 28 height 12
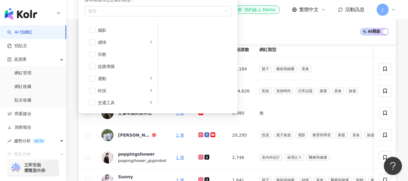
scroll to position [209, 0]
click at [287, 34] on div "正在搜尋 ： 關鍵字：牙醫 重置 AI 開啟 AI 關閉" at bounding box center [237, 32] width 303 height 10
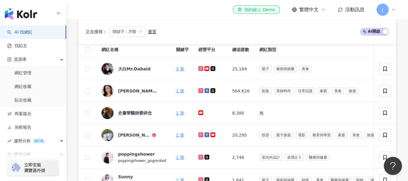
scroll to position [0, 0]
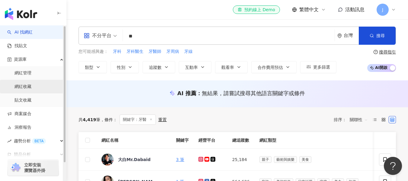
click at [28, 87] on link "網紅收藏" at bounding box center [23, 87] width 17 height 6
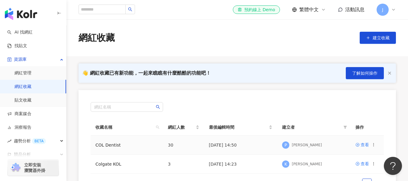
click at [141, 147] on td "COL Dentist" at bounding box center [127, 145] width 73 height 19
click at [110, 145] on link "COL Dentist" at bounding box center [108, 145] width 25 height 5
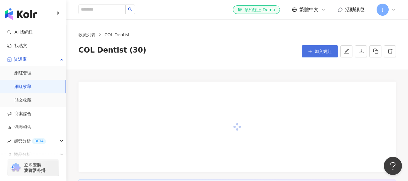
click at [315, 52] on span "加入網紅" at bounding box center [323, 51] width 17 height 5
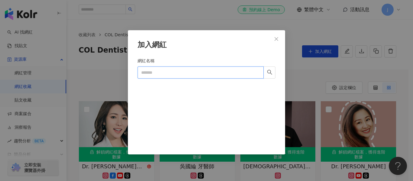
click at [159, 75] on input "網紅名稱" at bounding box center [201, 72] width 126 height 12
click at [164, 73] on input "*" at bounding box center [201, 72] width 126 height 12
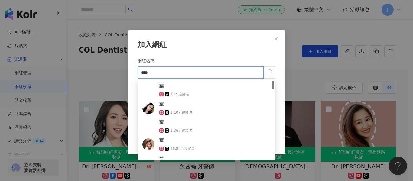
type input "***"
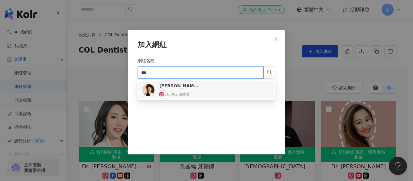
click at [190, 87] on div "[PERSON_NAME]醫師 • Dr.[PERSON_NAME] DDS" at bounding box center [178, 86] width 39 height 6
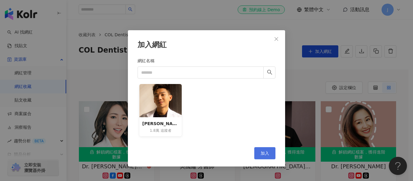
click at [266, 153] on span "加入" at bounding box center [265, 153] width 8 height 5
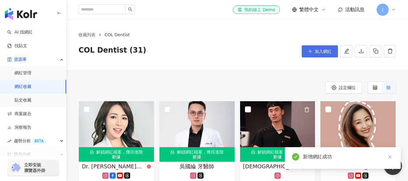
click at [313, 50] on button "加入網紅" at bounding box center [320, 51] width 36 height 12
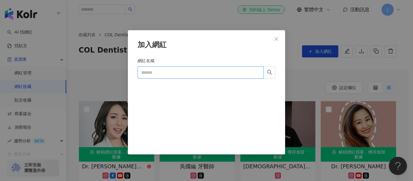
click at [179, 72] on input "網紅名稱" at bounding box center [201, 72] width 126 height 12
type input "****"
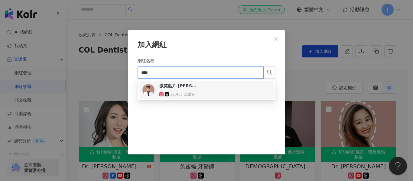
click at [196, 90] on div "微笑貼片 [PERSON_NAME]牙醫師 [PERSON_NAME]-veneer Dr.Furious 21,457 追蹤者" at bounding box center [178, 90] width 39 height 15
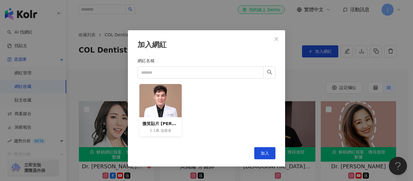
click at [173, 128] on div "2.1萬 追蹤者" at bounding box center [160, 130] width 37 height 5
click at [261, 152] on span "加入" at bounding box center [265, 153] width 8 height 5
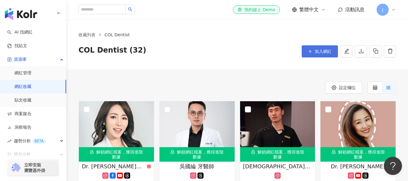
drag, startPoint x: 70, startPoint y: 81, endPoint x: 315, endPoint y: 53, distance: 247.3
click at [316, 53] on span "加入網紅" at bounding box center [323, 51] width 17 height 5
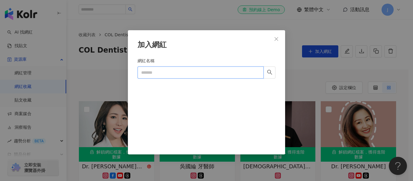
click at [175, 71] on input "網紅名稱" at bounding box center [201, 72] width 126 height 12
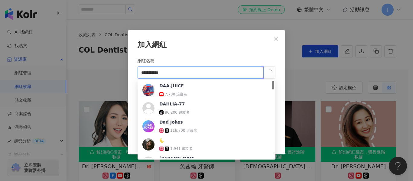
type input "**********"
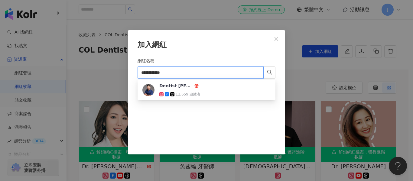
click at [173, 71] on input "**********" at bounding box center [201, 72] width 126 height 12
click at [170, 89] on div "Dentist [PERSON_NAME] [PERSON_NAME]醫師 12,659 追蹤者" at bounding box center [179, 90] width 41 height 15
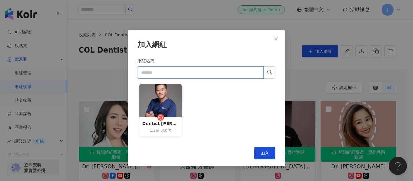
click at [197, 74] on input "網紅名稱" at bounding box center [201, 72] width 126 height 12
type input "*"
type input "***"
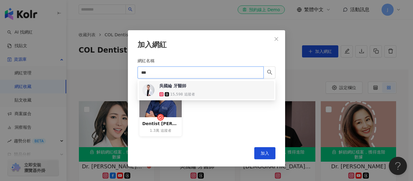
click at [195, 92] on div "15,598 追蹤者" at bounding box center [178, 94] width 39 height 6
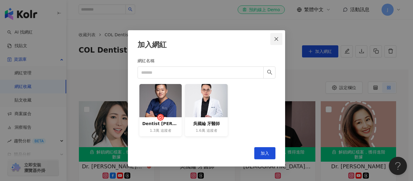
click at [278, 39] on icon "close" at bounding box center [276, 39] width 5 height 5
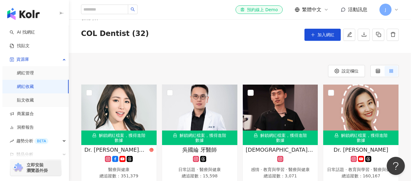
scroll to position [30, 0]
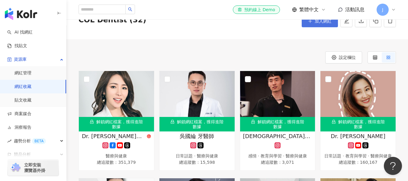
click at [322, 24] on button "加入網紅" at bounding box center [320, 21] width 36 height 12
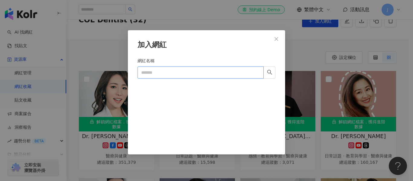
click at [157, 74] on input "網紅名稱" at bounding box center [201, 72] width 126 height 12
type input "*"
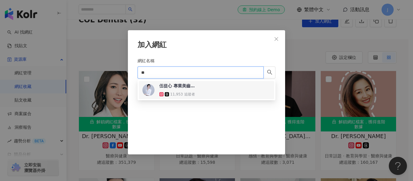
type input "**"
click at [220, 92] on div "伍從心 專業美齒醫師 11,953 追蹤者" at bounding box center [206, 90] width 128 height 15
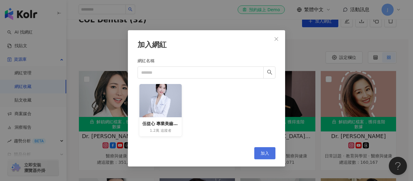
click at [271, 154] on button "加入" at bounding box center [264, 153] width 21 height 12
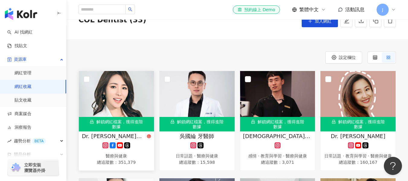
drag, startPoint x: 76, startPoint y: 96, endPoint x: 80, endPoint y: 90, distance: 7.3
click at [318, 25] on button "加入網紅" at bounding box center [320, 21] width 36 height 12
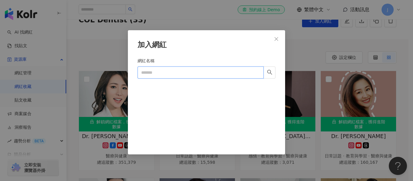
click at [165, 73] on input "網紅名稱" at bounding box center [201, 72] width 126 height 12
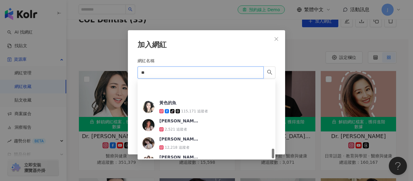
scroll to position [539, 0]
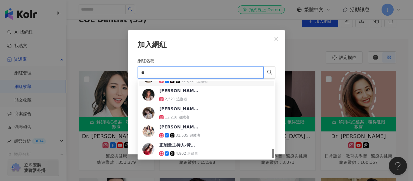
click at [163, 74] on input "**" at bounding box center [201, 72] width 126 height 12
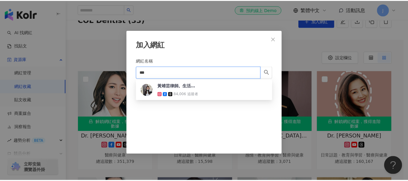
scroll to position [0, 0]
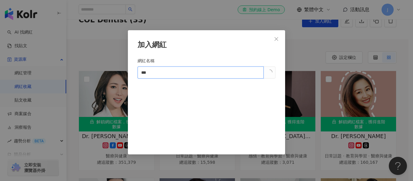
click at [158, 73] on input "***" at bounding box center [201, 72] width 126 height 12
click at [186, 75] on input "***" at bounding box center [201, 72] width 126 height 12
type input "*"
type input "***"
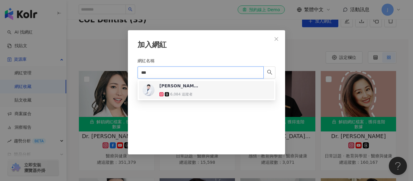
click at [187, 89] on div "[PERSON_NAME]醫師 Dr. [PERSON_NAME]" at bounding box center [178, 86] width 39 height 6
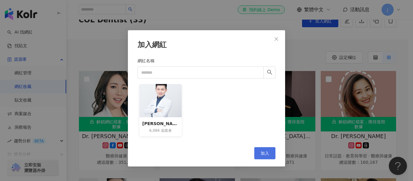
click at [270, 156] on button "加入" at bounding box center [264, 153] width 21 height 12
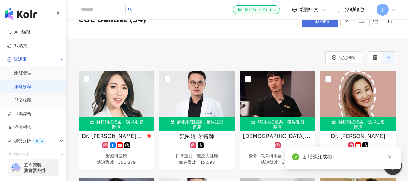
click at [321, 25] on button "加入網紅" at bounding box center [320, 21] width 36 height 12
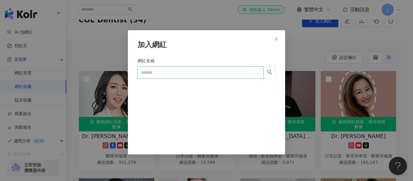
click at [178, 73] on input "網紅名稱" at bounding box center [201, 72] width 126 height 12
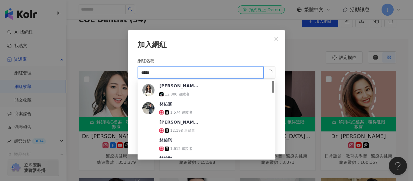
type input "***"
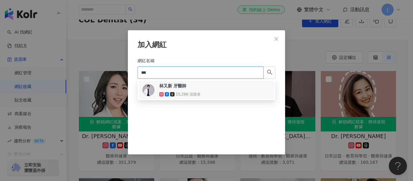
click at [205, 92] on div "林又新 牙醫師 15,286 追蹤者" at bounding box center [206, 90] width 128 height 15
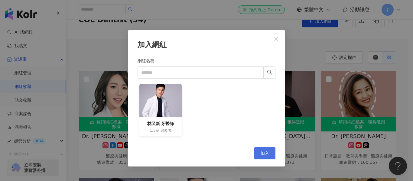
click at [260, 150] on button "加入" at bounding box center [264, 153] width 21 height 12
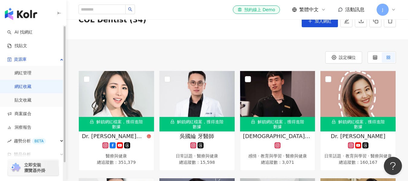
drag, startPoint x: 70, startPoint y: 47, endPoint x: 280, endPoint y: 44, distance: 209.8
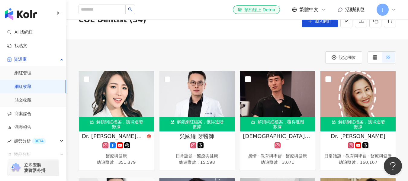
click at [320, 23] on span "加入網紅" at bounding box center [323, 21] width 17 height 5
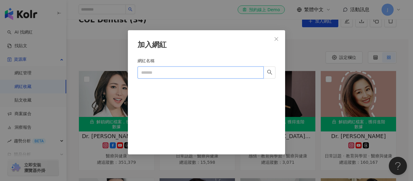
click at [200, 75] on input "網紅名稱" at bounding box center [201, 72] width 126 height 12
type input "*"
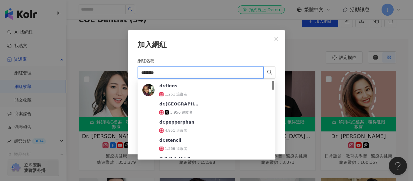
type input "*********"
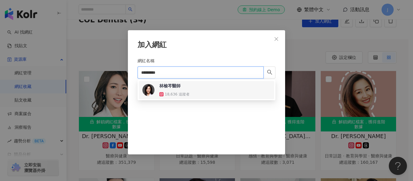
click at [183, 89] on div "林榆芩醫師 18,636 追蹤者" at bounding box center [178, 90] width 39 height 15
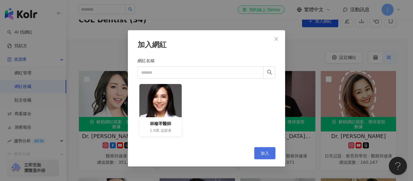
click at [265, 152] on span "加入" at bounding box center [265, 153] width 8 height 5
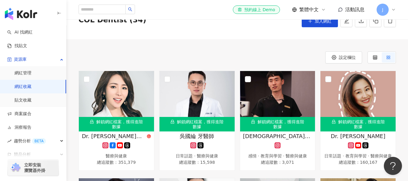
click at [321, 24] on button "加入網紅" at bounding box center [320, 21] width 36 height 12
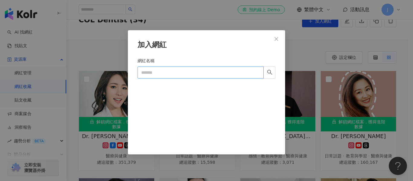
click at [168, 70] on input "網紅名稱" at bounding box center [201, 72] width 126 height 12
type input "*"
type input "***"
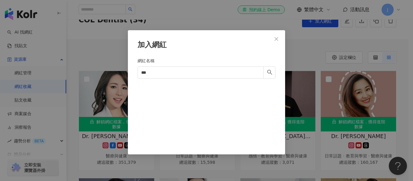
click at [70, 9] on div "加入網紅 網紅名稱 *** Cancel 加入" at bounding box center [206, 90] width 413 height 181
click at [278, 37] on icon "close" at bounding box center [276, 39] width 4 height 4
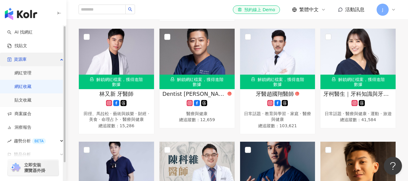
scroll to position [423, 0]
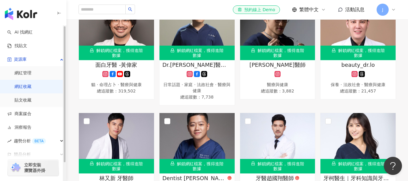
click at [28, 16] on img "button" at bounding box center [21, 14] width 32 height 12
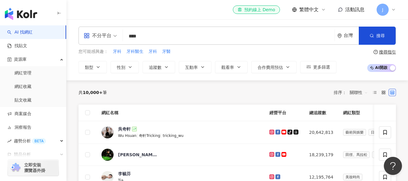
type input "**"
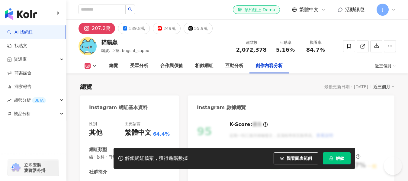
scroll to position [1860, 0]
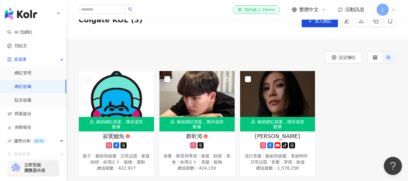
scroll to position [60, 0]
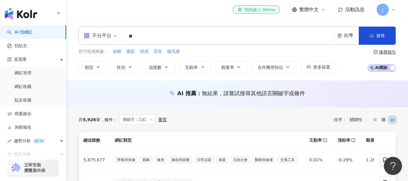
click at [159, 50] on span "唇膏" at bounding box center [158, 52] width 8 height 6
type input "**"
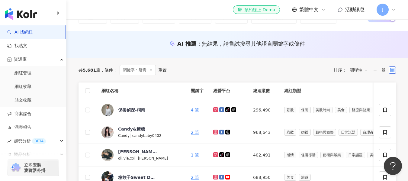
scroll to position [60, 0]
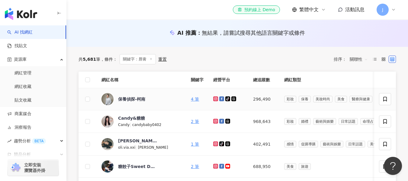
click at [214, 98] on icon at bounding box center [216, 99] width 4 height 4
click at [215, 122] on icon at bounding box center [216, 121] width 2 height 2
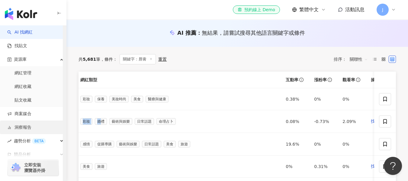
scroll to position [0, 0]
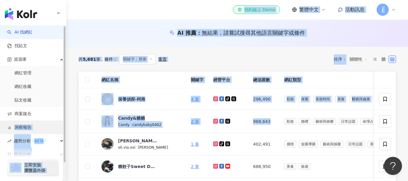
drag, startPoint x: 254, startPoint y: 125, endPoint x: 18, endPoint y: 122, distance: 236.1
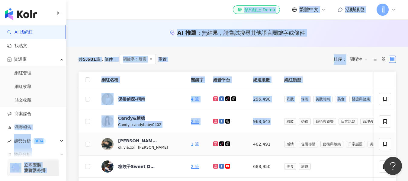
click at [215, 145] on icon at bounding box center [216, 144] width 2 height 2
click at [254, 127] on td "968,643" at bounding box center [263, 121] width 31 height 23
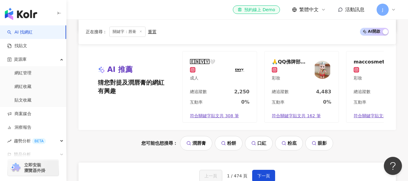
scroll to position [484, 0]
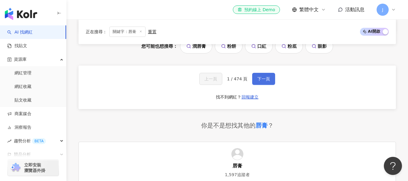
click at [261, 81] on span "下一頁" at bounding box center [264, 78] width 13 height 5
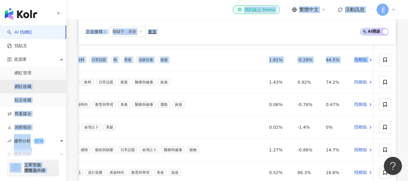
scroll to position [0, 0]
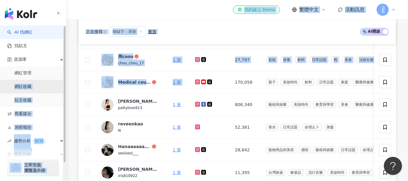
drag, startPoint x: 228, startPoint y: 80, endPoint x: 17, endPoint y: 83, distance: 211.3
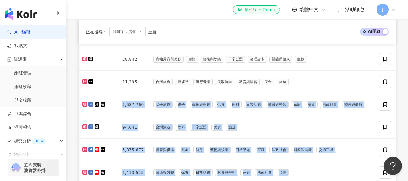
scroll to position [0, 221]
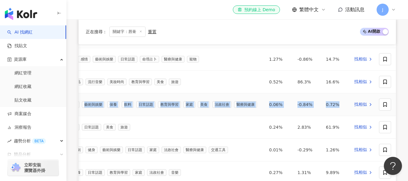
drag, startPoint x: 234, startPoint y: 105, endPoint x: 338, endPoint y: 106, distance: 104.0
click at [338, 106] on tr "張齊郡Julie 張齊郡 | Julie 4 筆 1,687,760 親子旅遊 親子 藝術與娛樂 保養 飲料 日常話題 教育與學習 家庭 美食 法政社會 醫療…" at bounding box center [129, 104] width 542 height 23
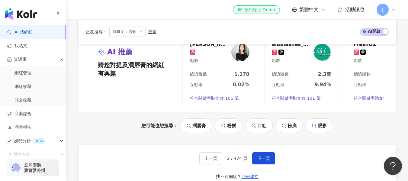
scroll to position [455, 0]
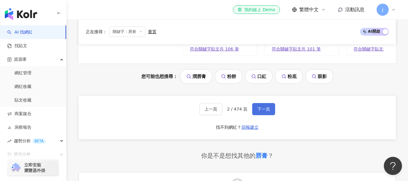
click at [263, 112] on span "下一頁" at bounding box center [264, 109] width 13 height 5
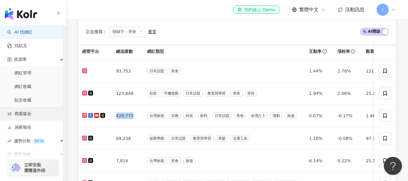
scroll to position [0, 0]
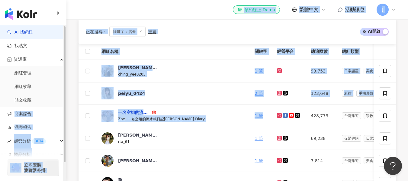
drag, startPoint x: 230, startPoint y: 117, endPoint x: 118, endPoint y: 111, distance: 111.7
click at [118, 111] on tr "一名空姐的流水帳日記 Zoe | 一名空姐的流水帳日記Zoe’s Diary 1 筆 428,773 台灣旅遊 宗教 科技 飲料 日常話題 美食 命理占卜 運…" at bounding box center [357, 116] width 556 height 23
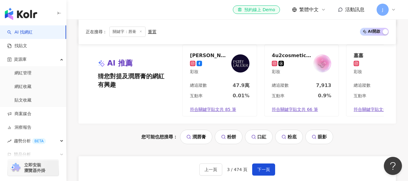
scroll to position [421, 0]
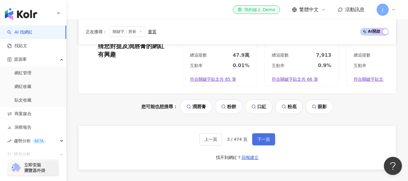
click at [264, 142] on span "下一頁" at bounding box center [264, 139] width 13 height 5
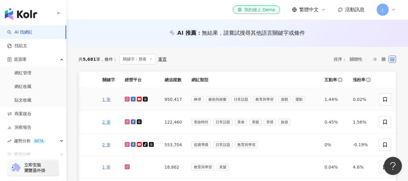
scroll to position [0, 0]
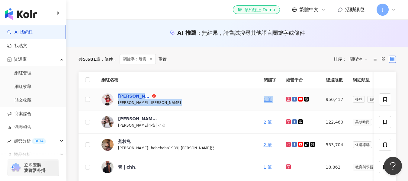
drag, startPoint x: 267, startPoint y: 100, endPoint x: 119, endPoint y: 98, distance: 147.8
click at [119, 98] on tr "陳怡叡 Yuri | Yuri陳怡叡 1 筆 950,417 棒球 藝術與娛樂 日常話題 教育與學習 遊戲 運動 1.44% 0.02% 132% 找相似" at bounding box center [348, 99] width 538 height 23
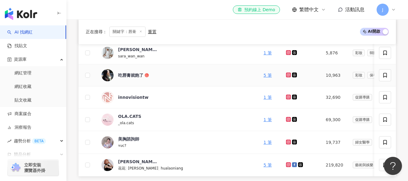
click at [286, 74] on icon at bounding box center [288, 75] width 5 height 5
click at [292, 75] on icon at bounding box center [294, 75] width 5 height 5
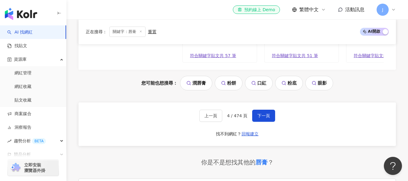
scroll to position [453, 0]
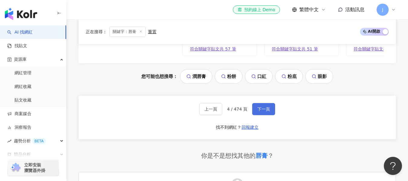
click at [261, 112] on span "下一頁" at bounding box center [264, 109] width 13 height 5
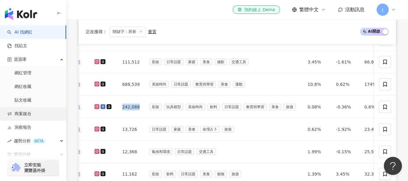
scroll to position [0, 0]
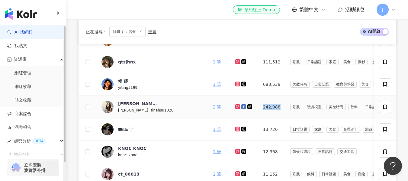
drag, startPoint x: 241, startPoint y: 108, endPoint x: 204, endPoint y: 109, distance: 37.2
click at [204, 109] on tr "徐晞庭 晞晞 | tinahsu1020 2 筆 242,088 彩妝 玩具模型 美妝時尚 飲料 日常話題 教育與學習 美食 旅遊 0.08% -0.36% …" at bounding box center [329, 107] width 501 height 23
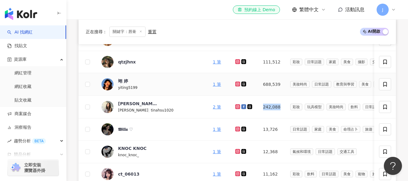
click at [236, 83] on icon at bounding box center [237, 84] width 2 height 2
click at [242, 83] on icon at bounding box center [243, 83] width 3 height 3
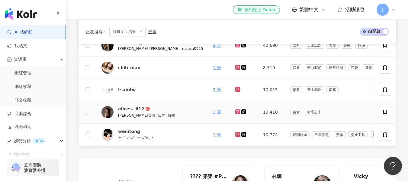
click at [235, 111] on icon at bounding box center [237, 111] width 5 height 5
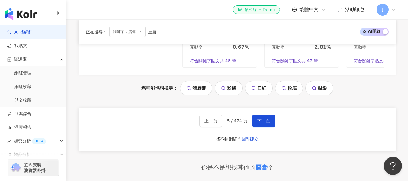
scroll to position [452, 0]
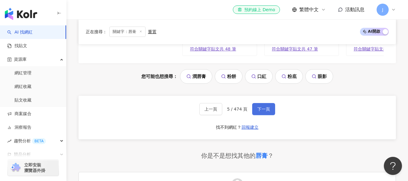
click at [266, 112] on span "下一頁" at bounding box center [264, 109] width 13 height 5
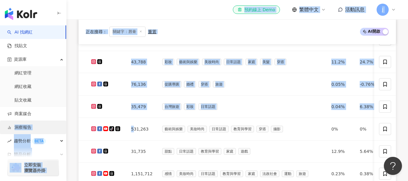
scroll to position [0, 0]
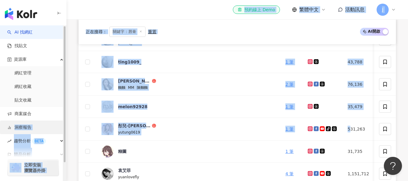
drag, startPoint x: 287, startPoint y: 128, endPoint x: 0, endPoint y: 129, distance: 287.4
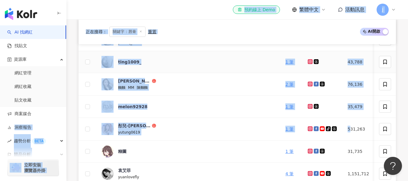
click at [177, 59] on div "ting1009_" at bounding box center [189, 62] width 174 height 12
click at [308, 61] on div at bounding box center [323, 62] width 30 height 7
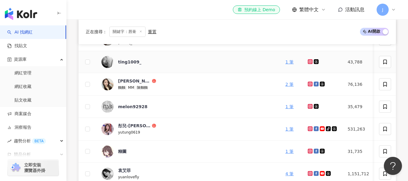
click at [310, 62] on icon at bounding box center [310, 61] width 1 height 1
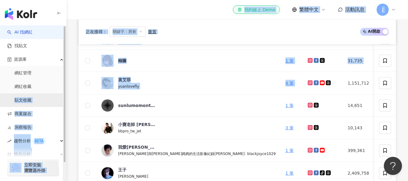
drag, startPoint x: 241, startPoint y: 83, endPoint x: 4, endPoint y: 96, distance: 237.0
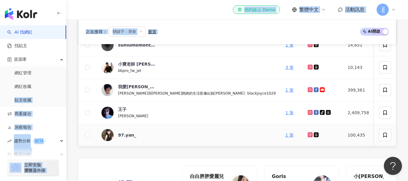
click at [310, 135] on icon at bounding box center [310, 134] width 1 height 1
click at [314, 133] on icon at bounding box center [316, 134] width 5 height 5
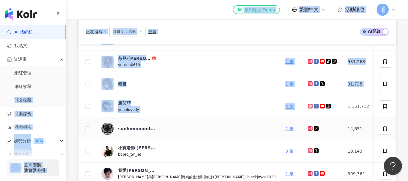
scroll to position [181, 0]
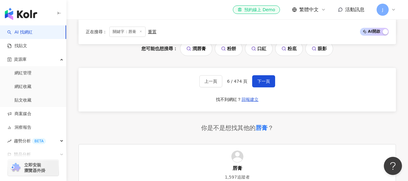
scroll to position [483, 0]
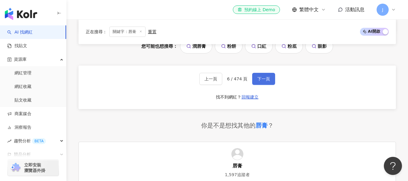
click at [263, 81] on span "下一頁" at bounding box center [264, 78] width 13 height 5
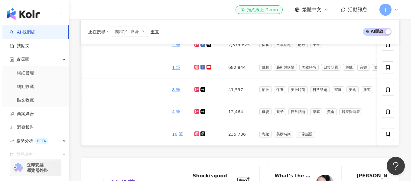
scroll to position [0, 0]
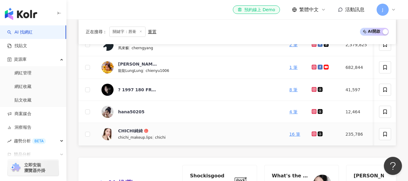
click at [313, 134] on icon at bounding box center [314, 134] width 2 height 2
click at [318, 134] on icon at bounding box center [320, 133] width 5 height 5
click at [386, 135] on icon at bounding box center [385, 133] width 5 height 5
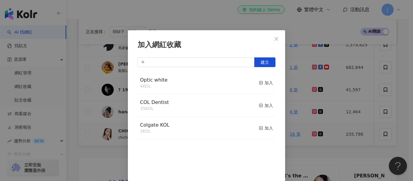
scroll to position [7, 0]
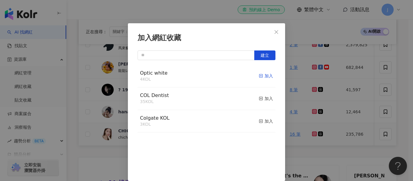
click at [259, 76] on icon "button" at bounding box center [261, 76] width 4 height 4
click at [274, 31] on icon "close" at bounding box center [276, 32] width 4 height 4
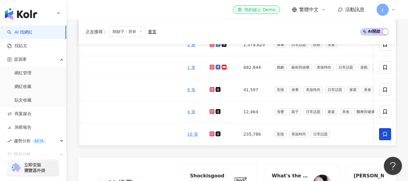
scroll to position [0, 0]
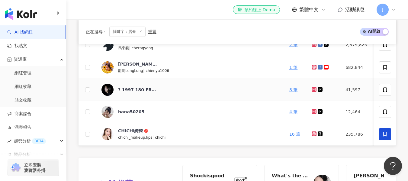
click at [313, 90] on icon at bounding box center [315, 90] width 4 height 4
click at [318, 90] on icon at bounding box center [320, 89] width 5 height 5
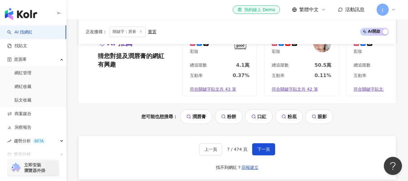
scroll to position [423, 0]
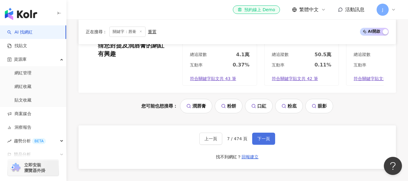
click at [264, 145] on button "下一頁" at bounding box center [263, 139] width 23 height 12
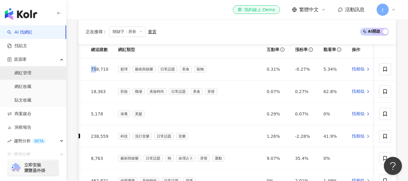
scroll to position [0, 0]
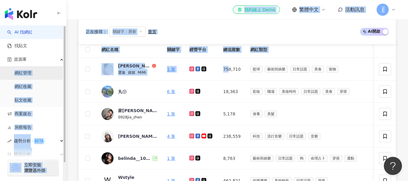
drag, startPoint x: 228, startPoint y: 70, endPoint x: 60, endPoint y: 73, distance: 168.4
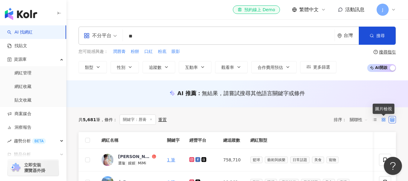
click at [385, 119] on icon at bounding box center [384, 120] width 4 height 4
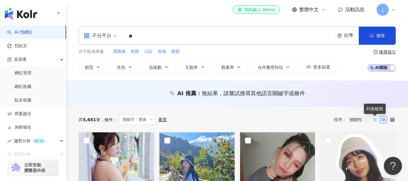
click at [376, 118] on line at bounding box center [375, 118] width 2 height 0
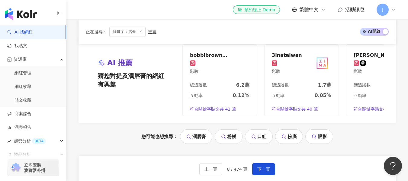
scroll to position [1179, 0]
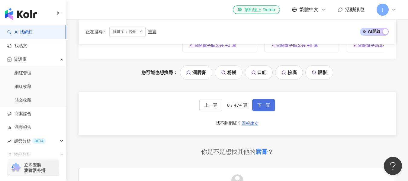
click at [263, 108] on span "下一頁" at bounding box center [264, 105] width 13 height 5
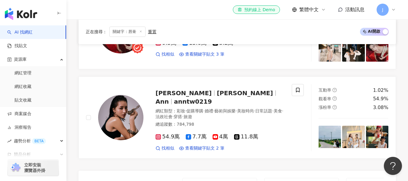
scroll to position [984, 0]
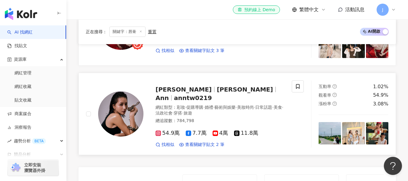
click at [161, 132] on icon at bounding box center [158, 133] width 5 height 5
click at [159, 131] on rect at bounding box center [158, 133] width 4 height 4
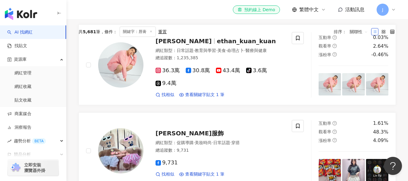
scroll to position [12, 0]
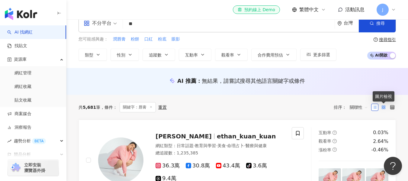
click at [384, 107] on rect at bounding box center [382, 106] width 1 height 1
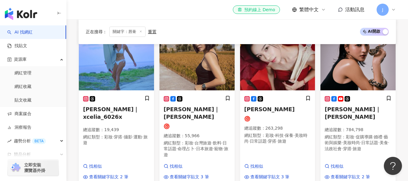
scroll to position [405, 0]
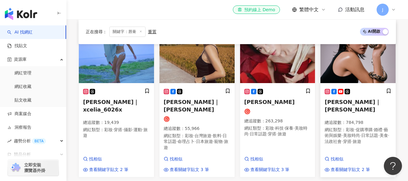
click at [327, 90] on icon at bounding box center [327, 91] width 3 height 3
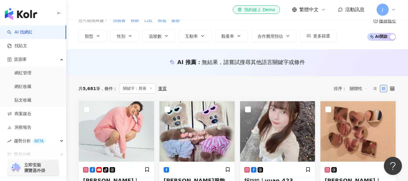
scroll to position [0, 0]
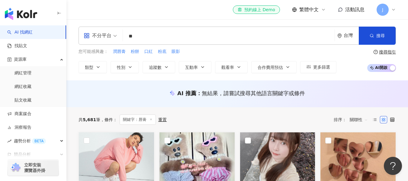
click at [391, 120] on icon at bounding box center [393, 120] width 4 height 4
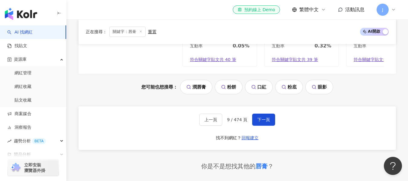
scroll to position [453, 0]
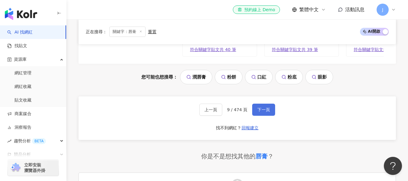
click at [266, 112] on span "下一頁" at bounding box center [264, 109] width 13 height 5
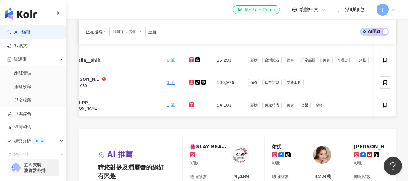
scroll to position [0, 0]
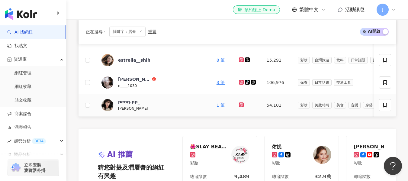
click at [240, 104] on icon at bounding box center [242, 105] width 4 height 4
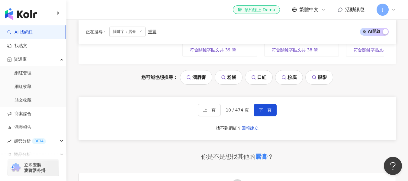
scroll to position [452, 0]
click at [263, 112] on span "下一頁" at bounding box center [265, 109] width 13 height 5
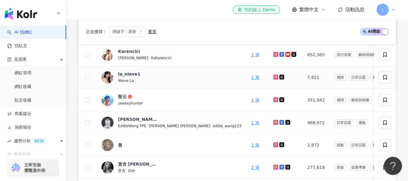
scroll to position [180, 0]
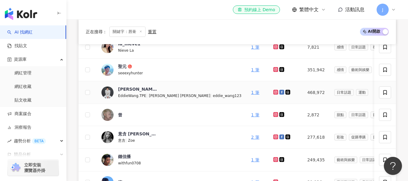
click at [275, 91] on icon at bounding box center [276, 92] width 2 height 2
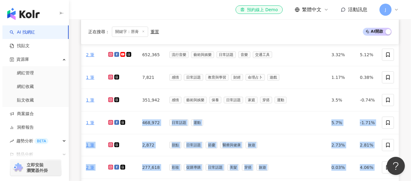
scroll to position [0, 198]
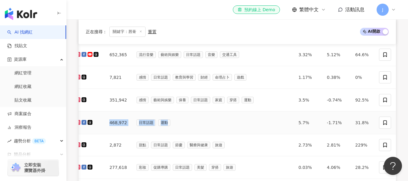
drag, startPoint x: 274, startPoint y: 123, endPoint x: 154, endPoint y: 121, distance: 119.4
click at [154, 121] on tr "王冠閎 Eddie Kuan-Hung Wang EddieWang.TPE | Eddie Wang 王冠閎 | eddie_wang123 1 筆 468…" at bounding box center [155, 123] width 549 height 23
click at [385, 122] on icon at bounding box center [385, 122] width 5 height 5
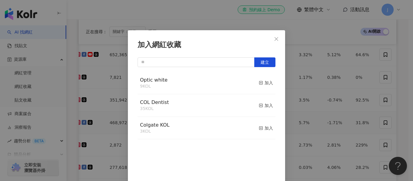
scroll to position [7, 0]
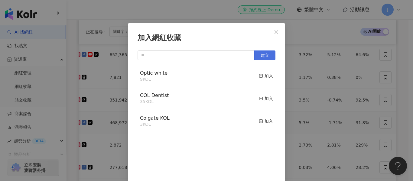
click at [261, 53] on span "建立" at bounding box center [265, 55] width 8 height 5
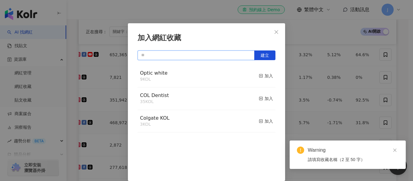
click at [179, 57] on input "text" at bounding box center [196, 55] width 117 height 10
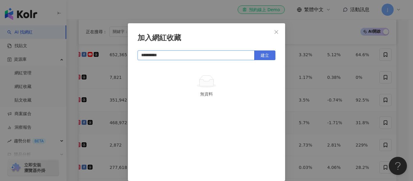
click at [265, 54] on span "建立" at bounding box center [265, 55] width 8 height 5
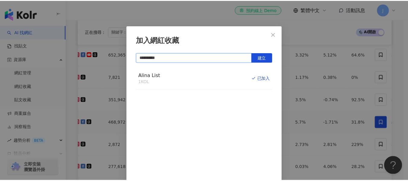
scroll to position [0, 0]
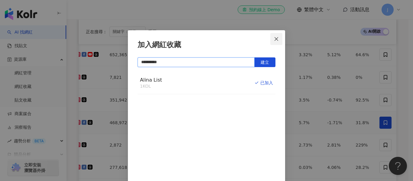
type input "**********"
click at [275, 39] on icon "close" at bounding box center [276, 39] width 4 height 4
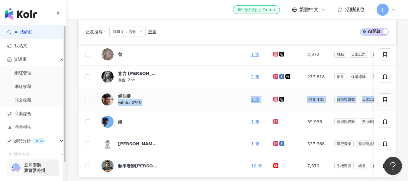
drag, startPoint x: 263, startPoint y: 100, endPoint x: 199, endPoint y: 98, distance: 64.7
click at [199, 98] on tr "鍾佳播 withfun0708 1 筆 249,435 藝術與娛樂 日常話題 教育與學習 美食 命理占卜 遊戲 穿搭 旅遊 13.2% 7.02% 564% …" at bounding box center [353, 99] width 549 height 23
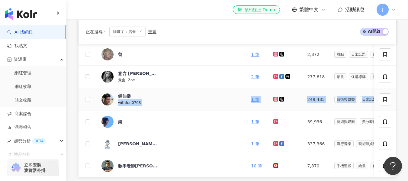
click at [274, 100] on icon at bounding box center [276, 99] width 4 height 4
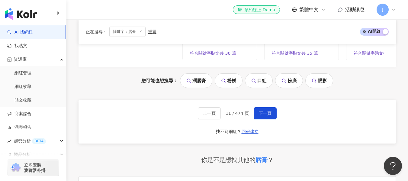
scroll to position [452, 0]
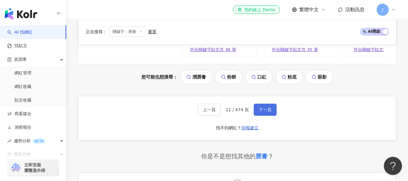
click at [262, 115] on button "下一頁" at bounding box center [265, 110] width 23 height 12
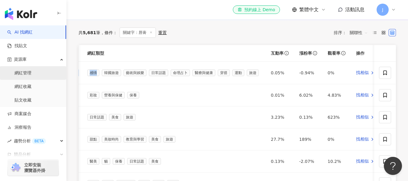
scroll to position [0, 0]
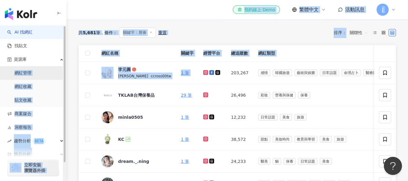
drag, startPoint x: 227, startPoint y: 73, endPoint x: 37, endPoint y: 74, distance: 190.4
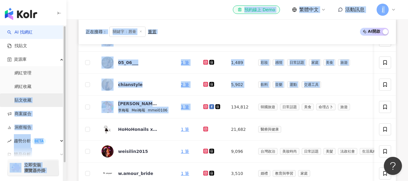
drag, startPoint x: 230, startPoint y: 107, endPoint x: 23, endPoint y: 104, distance: 206.8
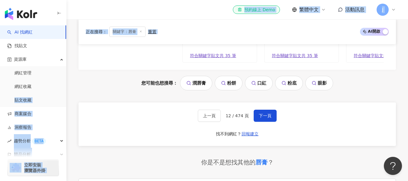
scroll to position [450, 0]
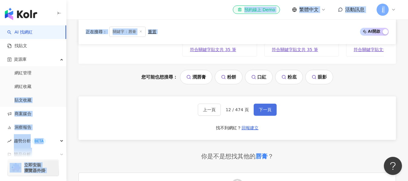
click at [259, 112] on span "下一頁" at bounding box center [265, 109] width 13 height 5
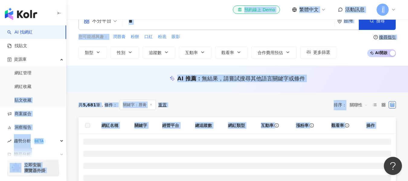
scroll to position [0, 0]
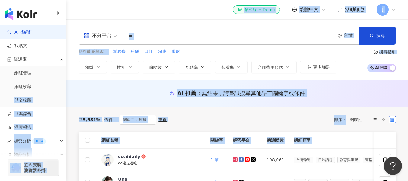
click at [270, 122] on div "共 5,681 筆 條件 ： 關鍵字：唇膏 重置 排序： 關聯性" at bounding box center [238, 120] width 318 height 10
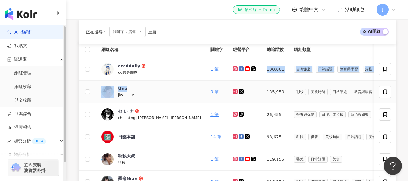
drag, startPoint x: 230, startPoint y: 71, endPoint x: 160, endPoint y: 86, distance: 71.5
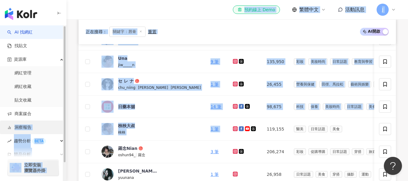
drag, startPoint x: 230, startPoint y: 130, endPoint x: 0, endPoint y: 123, distance: 230.1
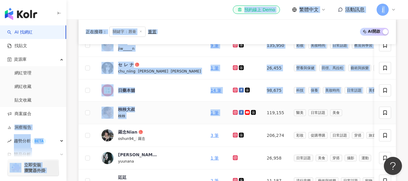
scroll to position [151, 0]
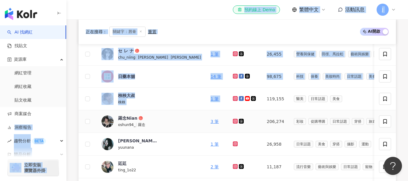
click at [233, 121] on icon at bounding box center [235, 121] width 5 height 5
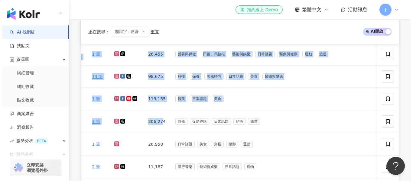
scroll to position [0, 196]
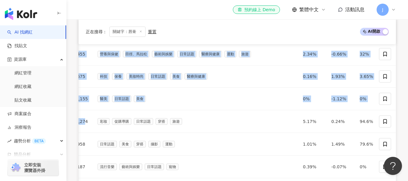
drag, startPoint x: 243, startPoint y: 122, endPoint x: 407, endPoint y: 125, distance: 163.8
click at [387, 121] on icon at bounding box center [385, 121] width 5 height 5
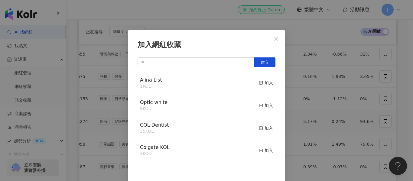
scroll to position [7, 0]
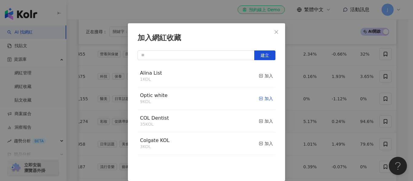
click at [260, 97] on div "加入" at bounding box center [266, 98] width 14 height 7
click at [276, 33] on icon "close" at bounding box center [276, 32] width 5 height 5
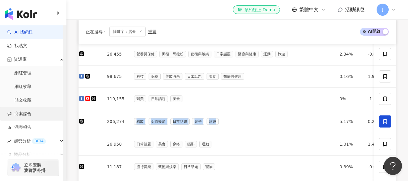
scroll to position [0, 0]
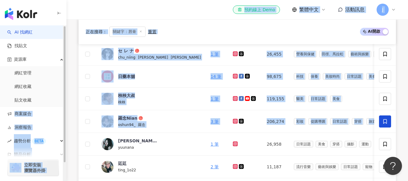
drag, startPoint x: 208, startPoint y: 120, endPoint x: 63, endPoint y: 119, distance: 144.2
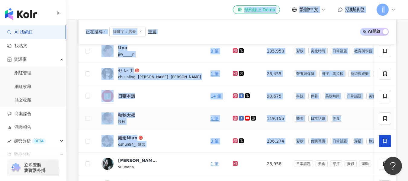
scroll to position [121, 0]
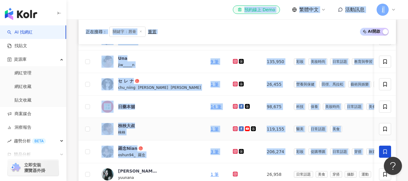
click at [324, 133] on td "醫美 日常話題 美食" at bounding box center [392, 129] width 206 height 23
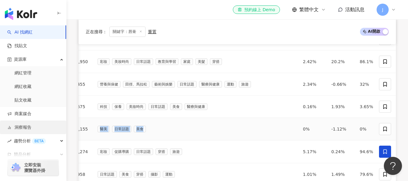
scroll to position [0, 0]
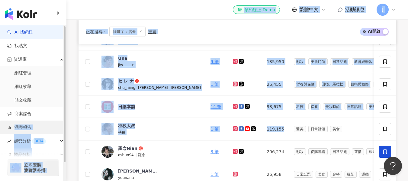
drag, startPoint x: 250, startPoint y: 130, endPoint x: 36, endPoint y: 125, distance: 214.3
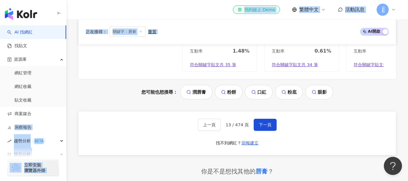
scroll to position [453, 0]
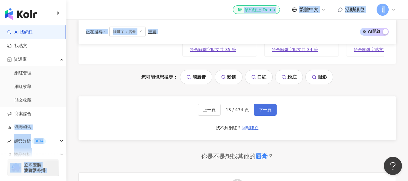
click at [260, 112] on span "下一頁" at bounding box center [265, 109] width 13 height 5
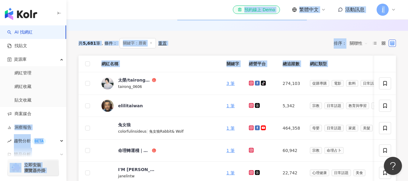
scroll to position [91, 0]
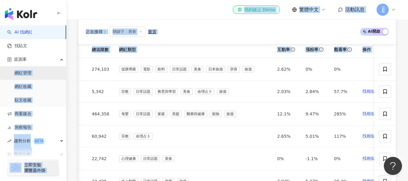
scroll to position [0, 0]
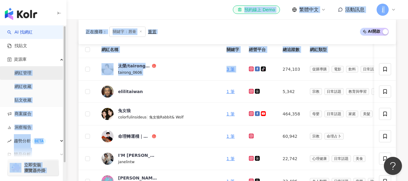
drag, startPoint x: 272, startPoint y: 69, endPoint x: 19, endPoint y: 69, distance: 253.6
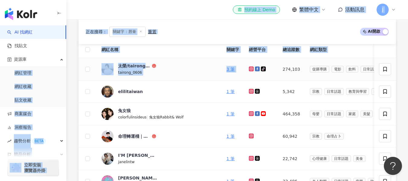
click at [265, 67] on td at bounding box center [261, 69] width 34 height 23
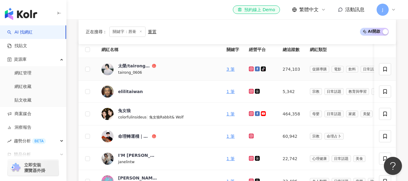
click at [250, 69] on icon at bounding box center [252, 69] width 4 height 4
click at [310, 69] on span "促購導購" at bounding box center [319, 69] width 19 height 7
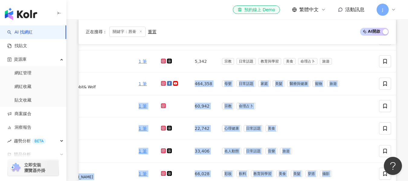
scroll to position [0, 191]
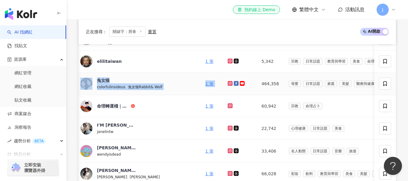
drag, startPoint x: 270, startPoint y: 83, endPoint x: 82, endPoint y: 80, distance: 188.0
click at [82, 80] on tr "兔女狼 colorfulinsideus | 兔女狼Rabbit& Wolf 1 筆 464,358 母嬰 日常話題 家庭 美髮 醫療與健康 寵物 旅遊 12…" at bounding box center [317, 84] width 520 height 23
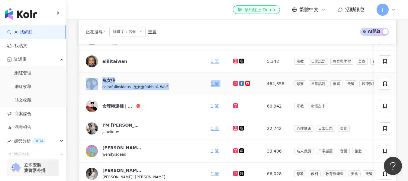
click at [229, 90] on td at bounding box center [245, 84] width 34 height 23
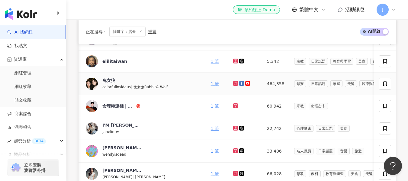
click at [235, 84] on icon at bounding box center [235, 83] width 1 height 1
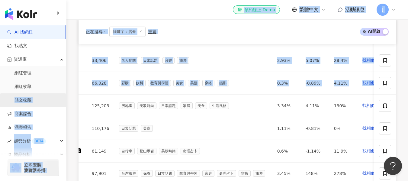
scroll to position [0, 0]
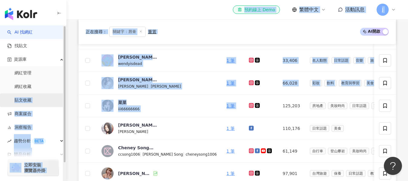
drag, startPoint x: 251, startPoint y: 106, endPoint x: 53, endPoint y: 98, distance: 197.6
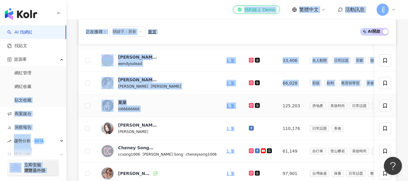
click at [255, 105] on div at bounding box center [261, 105] width 24 height 7
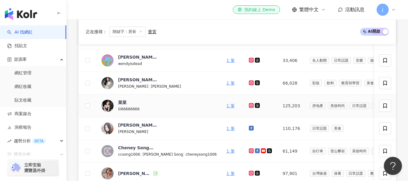
click at [249, 105] on icon at bounding box center [251, 105] width 5 height 5
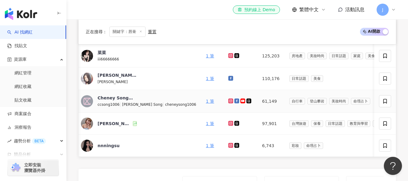
scroll to position [272, 0]
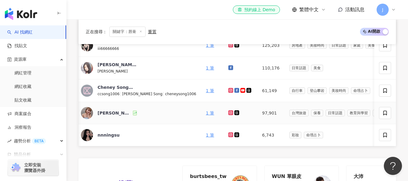
click at [228, 112] on icon at bounding box center [230, 112] width 5 height 5
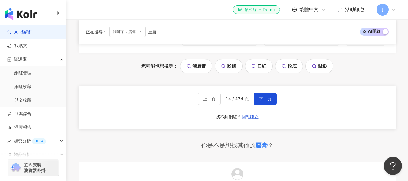
scroll to position [484, 0]
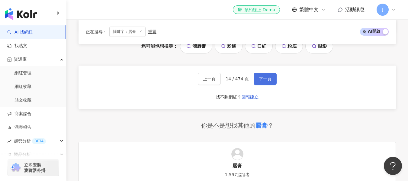
click at [267, 81] on span "下一頁" at bounding box center [265, 78] width 13 height 5
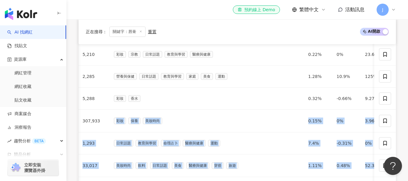
scroll to position [0, 210]
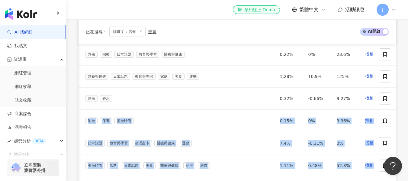
drag, startPoint x: 274, startPoint y: 118, endPoint x: 413, endPoint y: 122, distance: 139.1
click at [216, 121] on div "彩妝 保養 美妝時尚" at bounding box center [178, 121] width 185 height 7
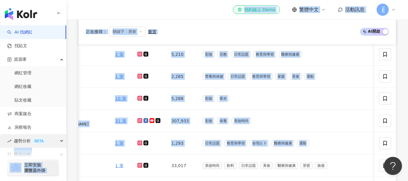
scroll to position [0, 0]
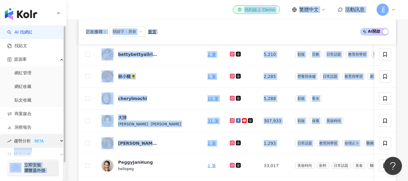
drag, startPoint x: 212, startPoint y: 144, endPoint x: 62, endPoint y: 142, distance: 150.2
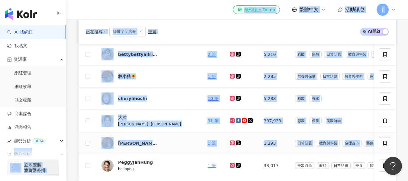
click at [259, 143] on td "1,293" at bounding box center [274, 143] width 31 height 22
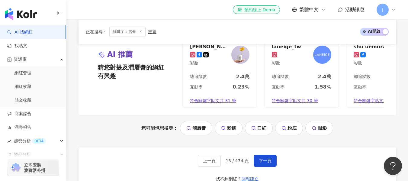
scroll to position [421, 0]
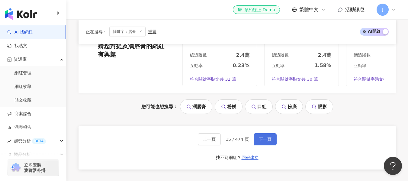
click at [266, 142] on span "下一頁" at bounding box center [265, 139] width 13 height 5
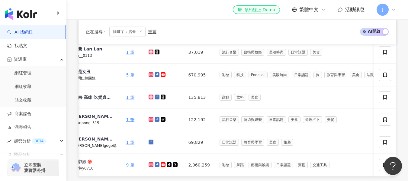
scroll to position [0, 0]
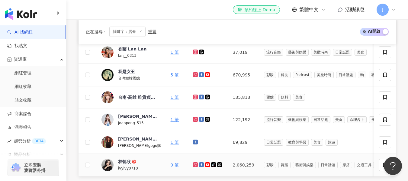
click at [194, 165] on icon at bounding box center [195, 165] width 2 height 2
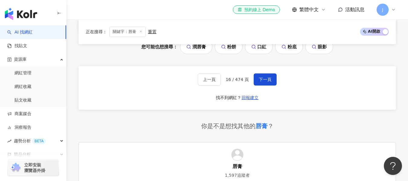
scroll to position [482, 0]
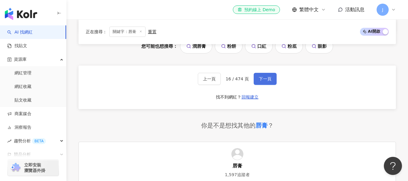
click at [265, 81] on span "下一頁" at bounding box center [265, 78] width 13 height 5
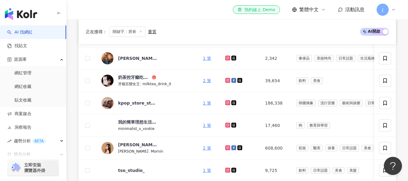
scroll to position [91, 0]
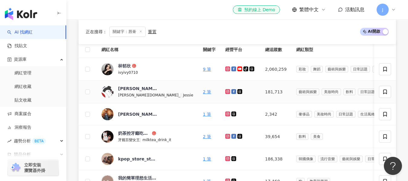
click at [225, 91] on icon at bounding box center [227, 91] width 5 height 5
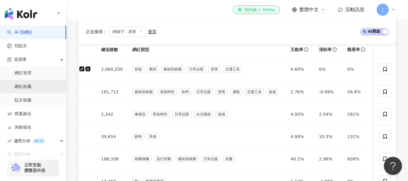
scroll to position [0, 0]
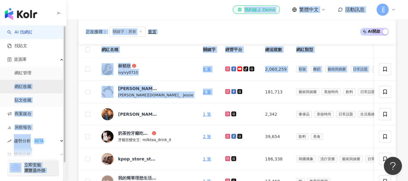
drag, startPoint x: 243, startPoint y: 90, endPoint x: 15, endPoint y: 91, distance: 227.6
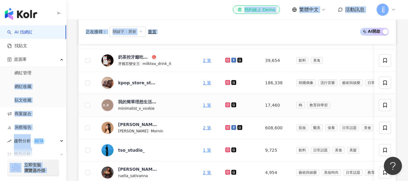
scroll to position [181, 0]
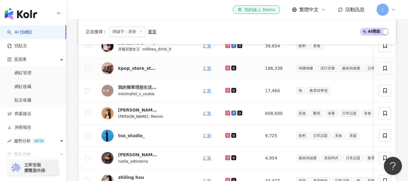
click at [261, 68] on td "186,338" at bounding box center [276, 68] width 31 height 22
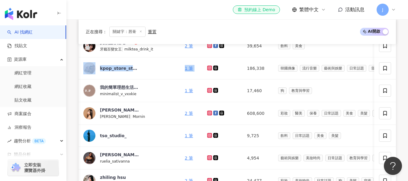
scroll to position [0, 0]
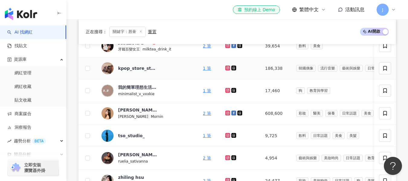
click at [261, 70] on td "186,338" at bounding box center [276, 68] width 31 height 22
click at [226, 68] on icon at bounding box center [228, 68] width 4 height 4
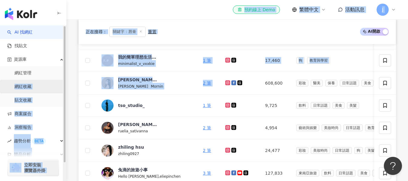
drag, startPoint x: 241, startPoint y: 82, endPoint x: 40, endPoint y: 82, distance: 201.0
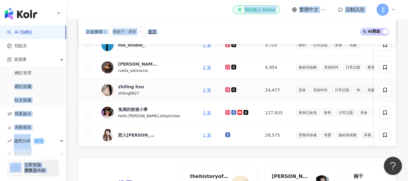
click at [226, 89] on icon at bounding box center [228, 90] width 4 height 4
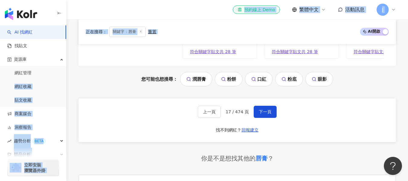
scroll to position [453, 0]
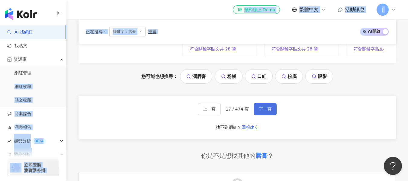
click at [271, 115] on button "下一頁" at bounding box center [265, 109] width 23 height 12
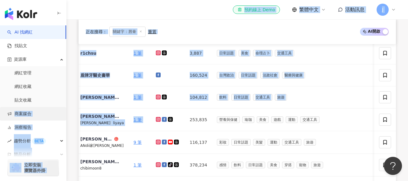
scroll to position [0, 0]
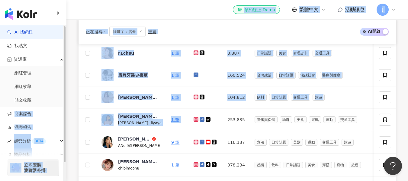
drag, startPoint x: 220, startPoint y: 118, endPoint x: 66, endPoint y: 114, distance: 154.8
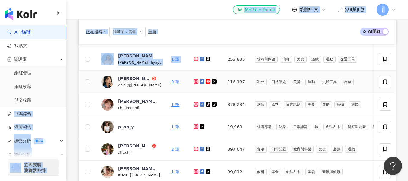
scroll to position [242, 0]
